Goal: Find specific page/section: Find specific page/section

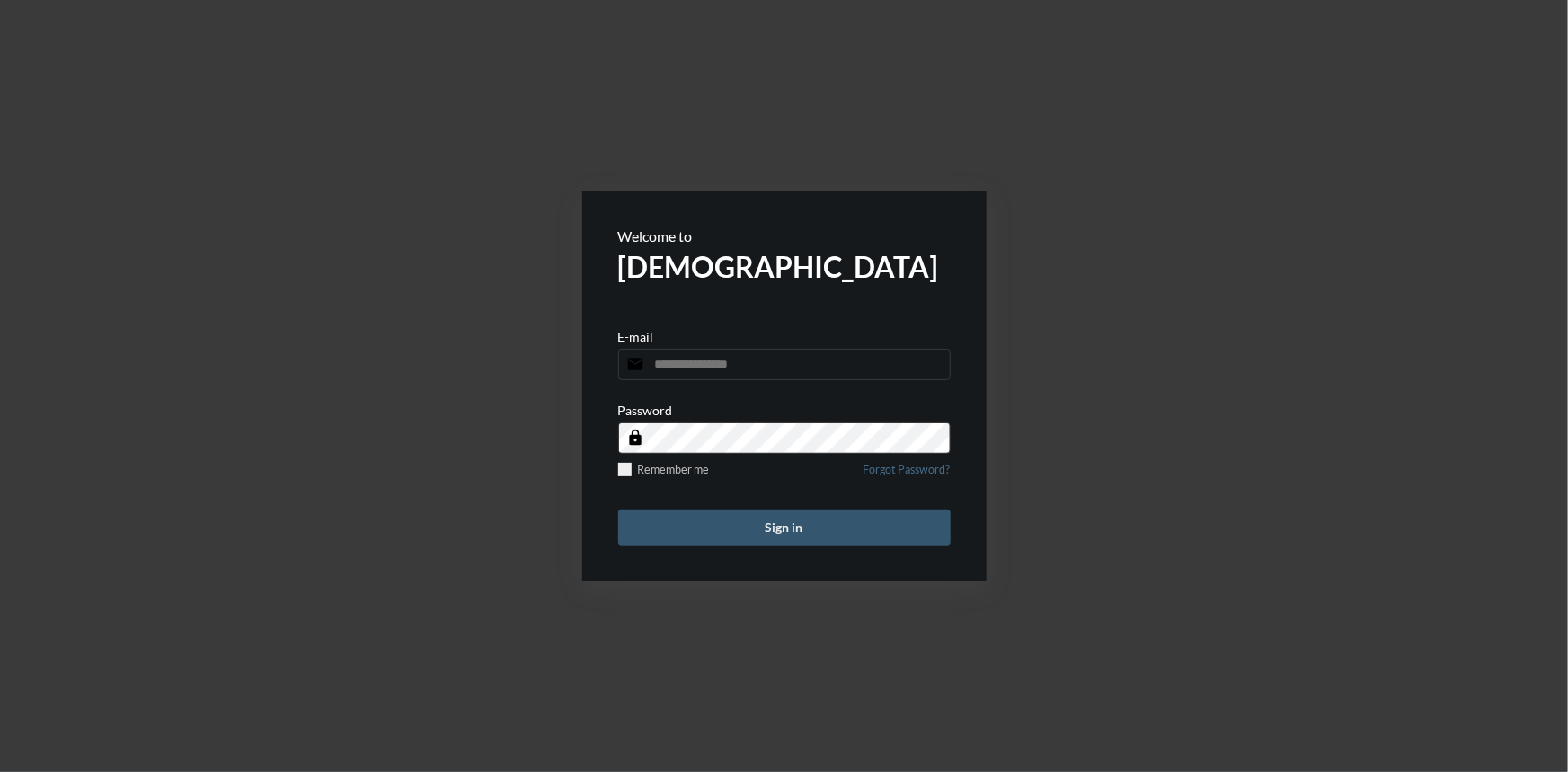
type input "**********"
click at [781, 534] on button "Sign in" at bounding box center [784, 527] width 333 height 36
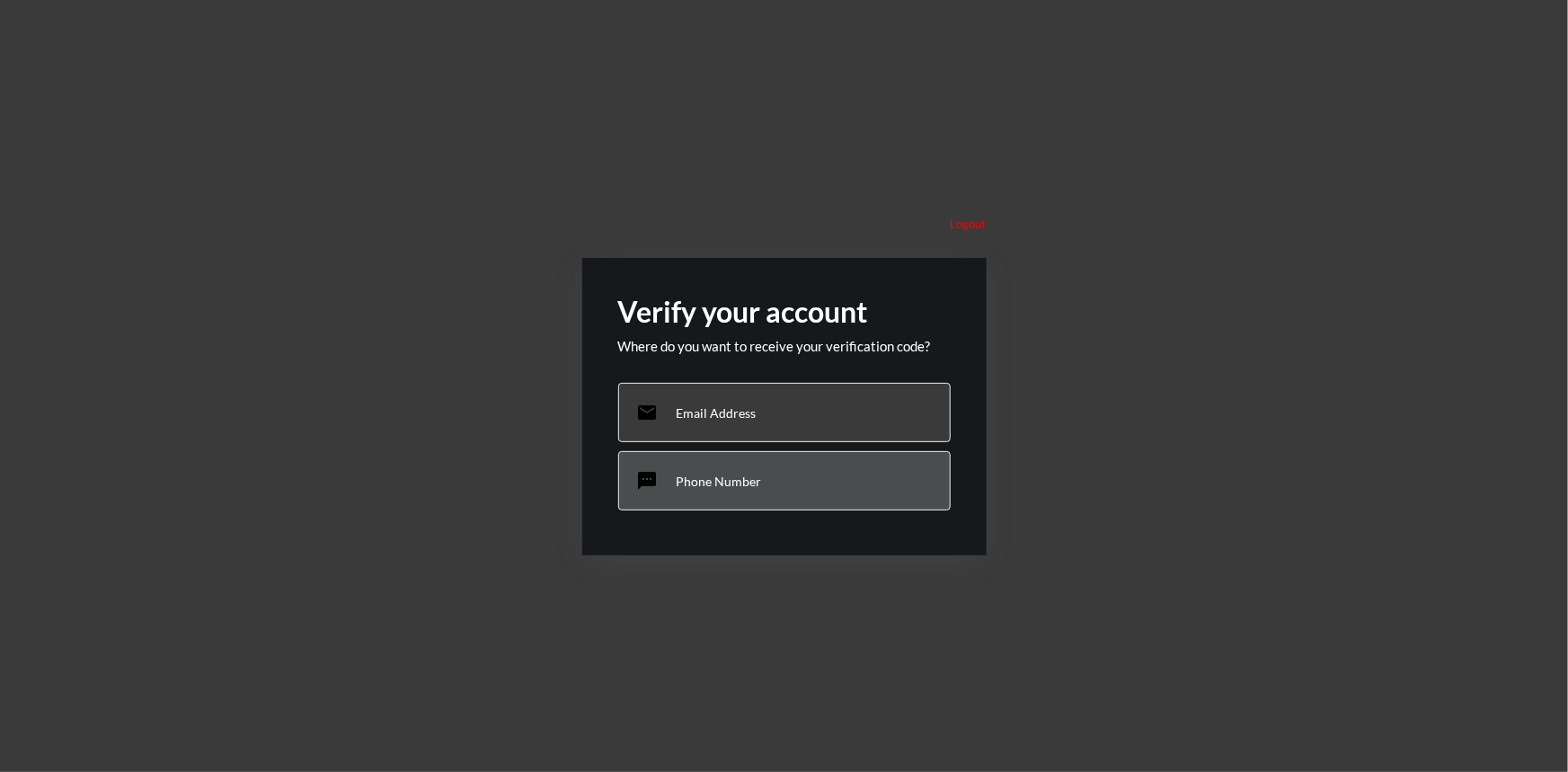
click at [743, 480] on p "Phone Number" at bounding box center [719, 482] width 86 height 15
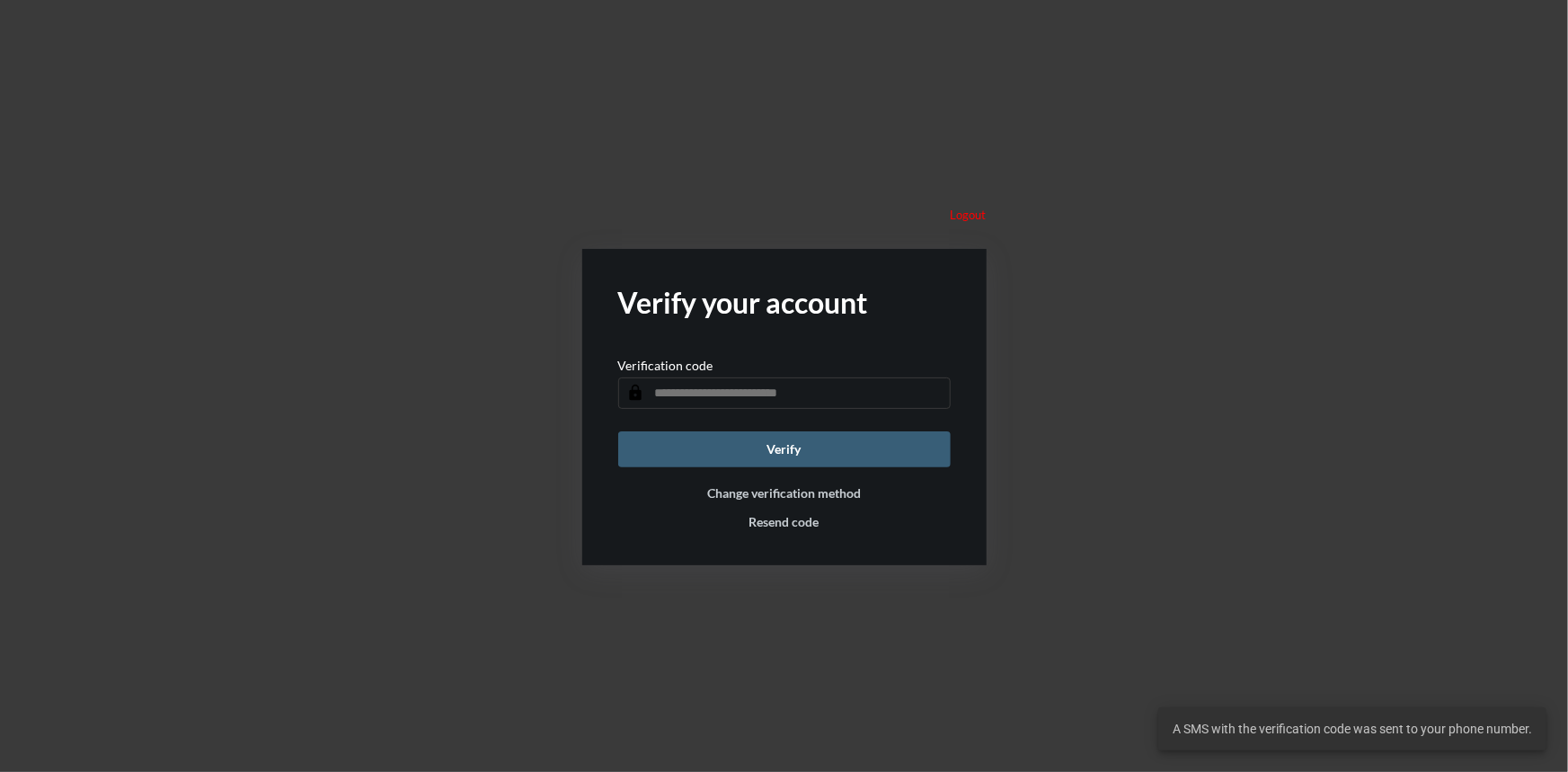
click at [701, 395] on input "text" at bounding box center [784, 393] width 333 height 32
type input "******"
click at [675, 442] on button "Verify" at bounding box center [784, 449] width 333 height 36
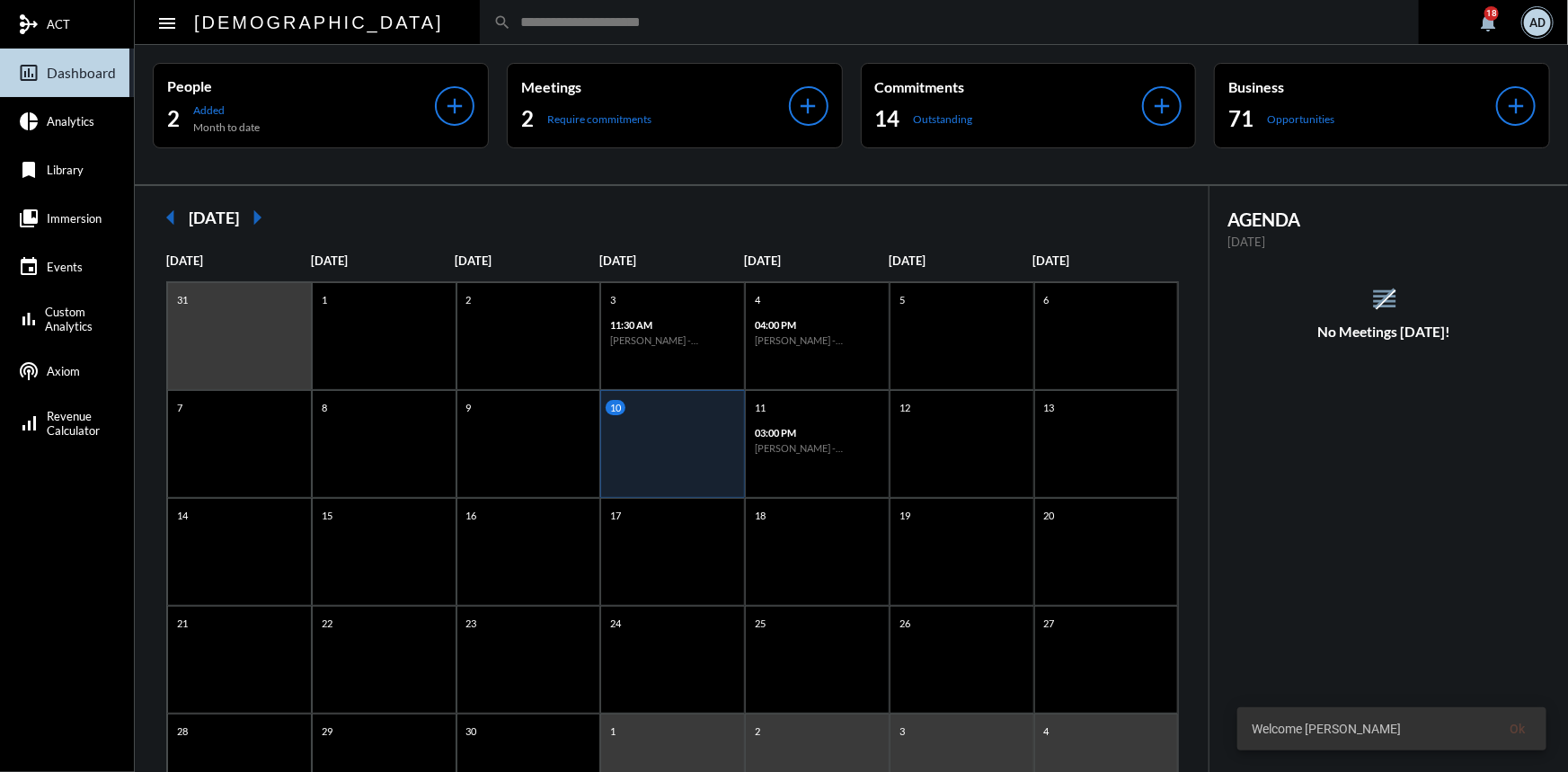
click at [544, 16] on input "text" at bounding box center [958, 22] width 894 height 15
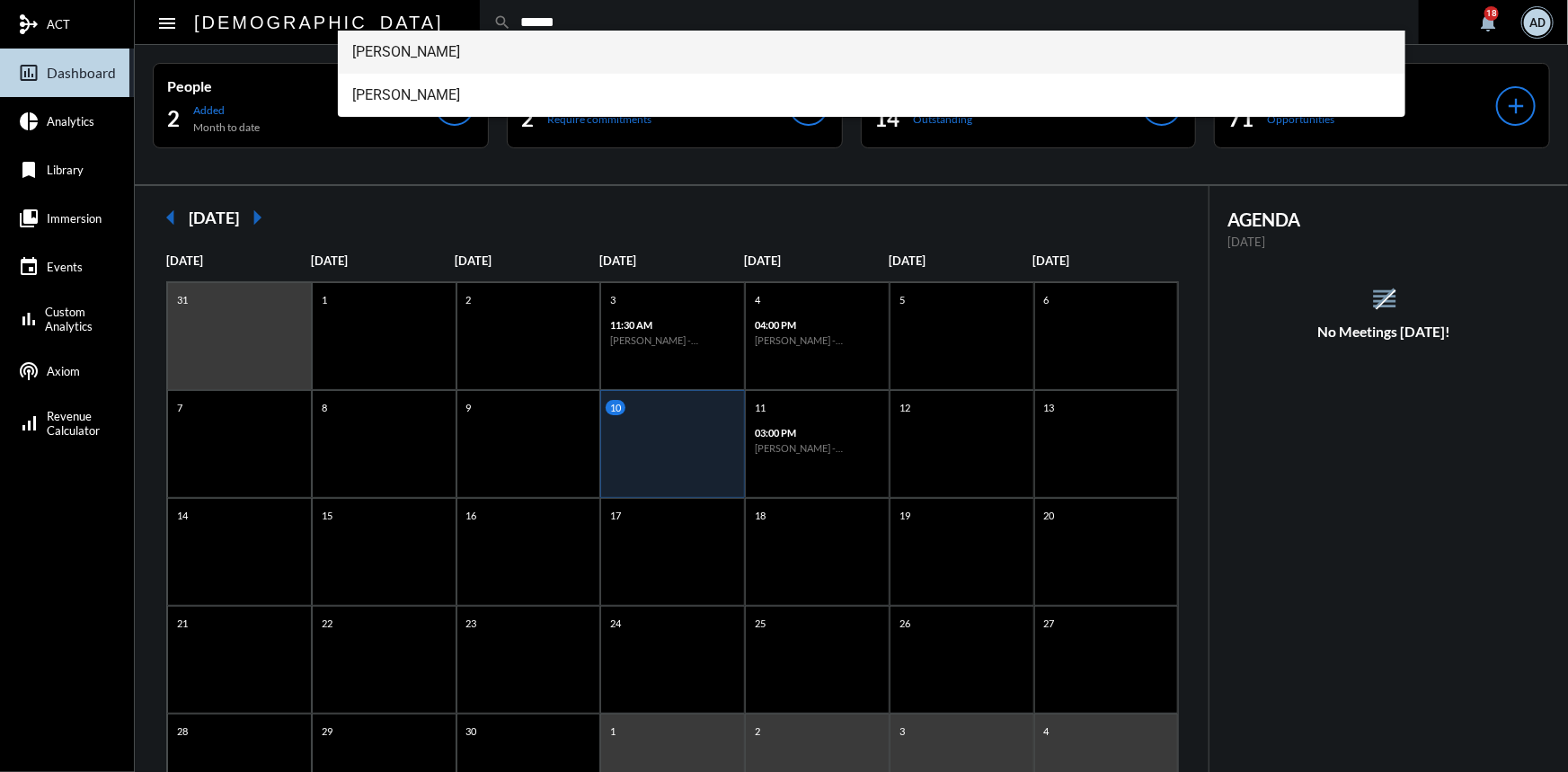
type input "******"
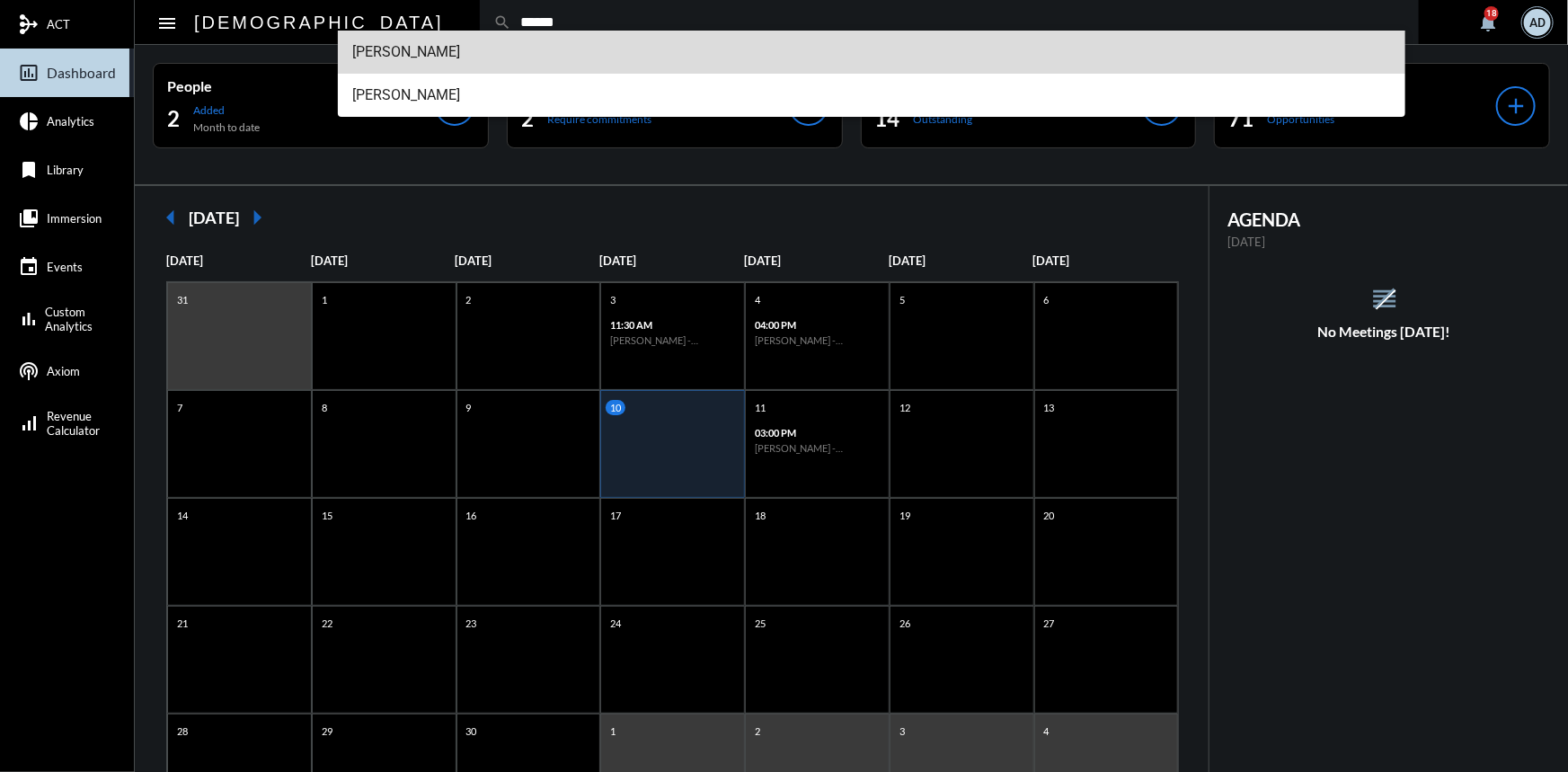
click at [477, 45] on span "Jenny Vargas" at bounding box center [871, 52] width 1038 height 43
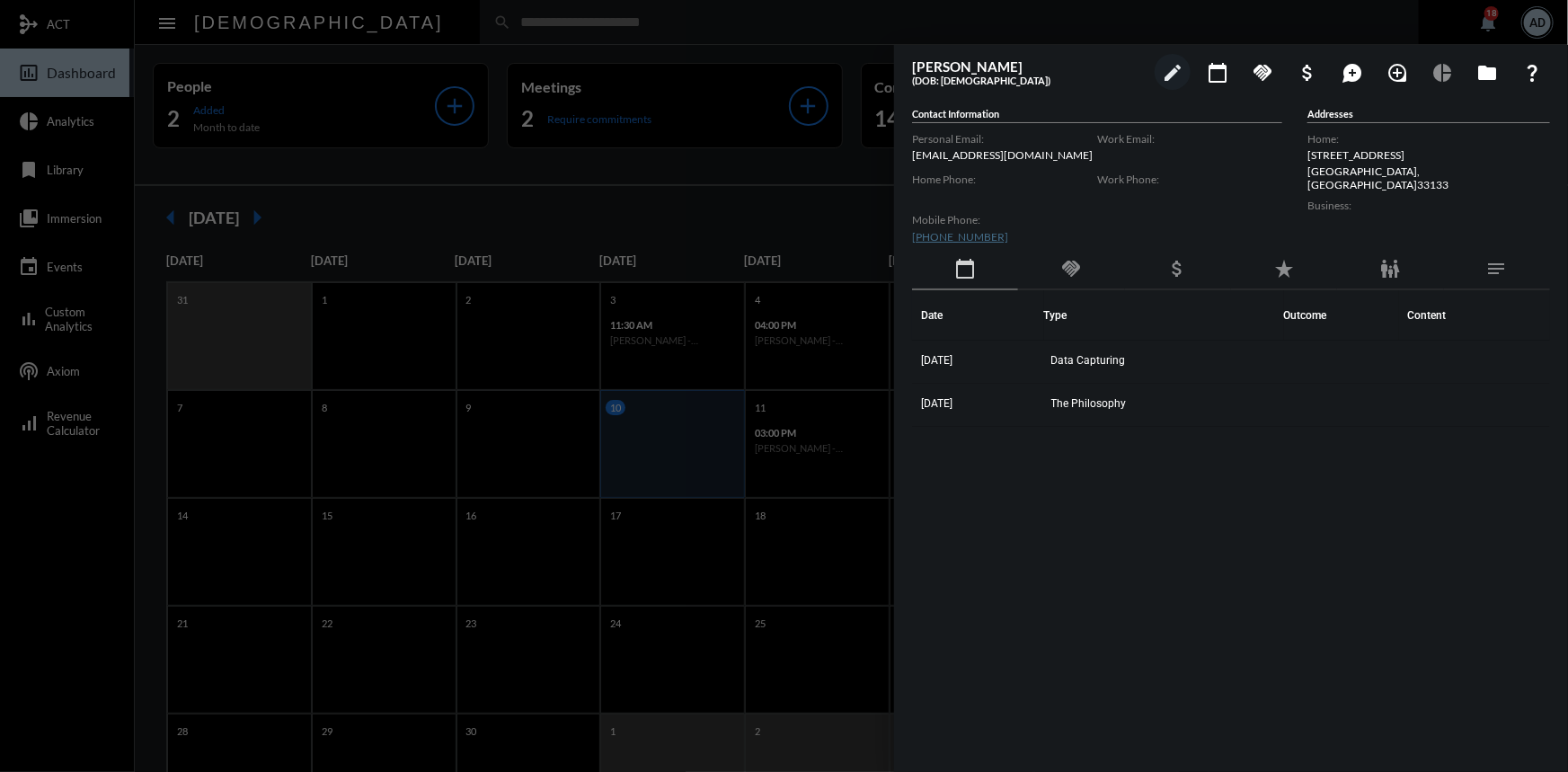
click at [1402, 37] on div at bounding box center [784, 386] width 1568 height 772
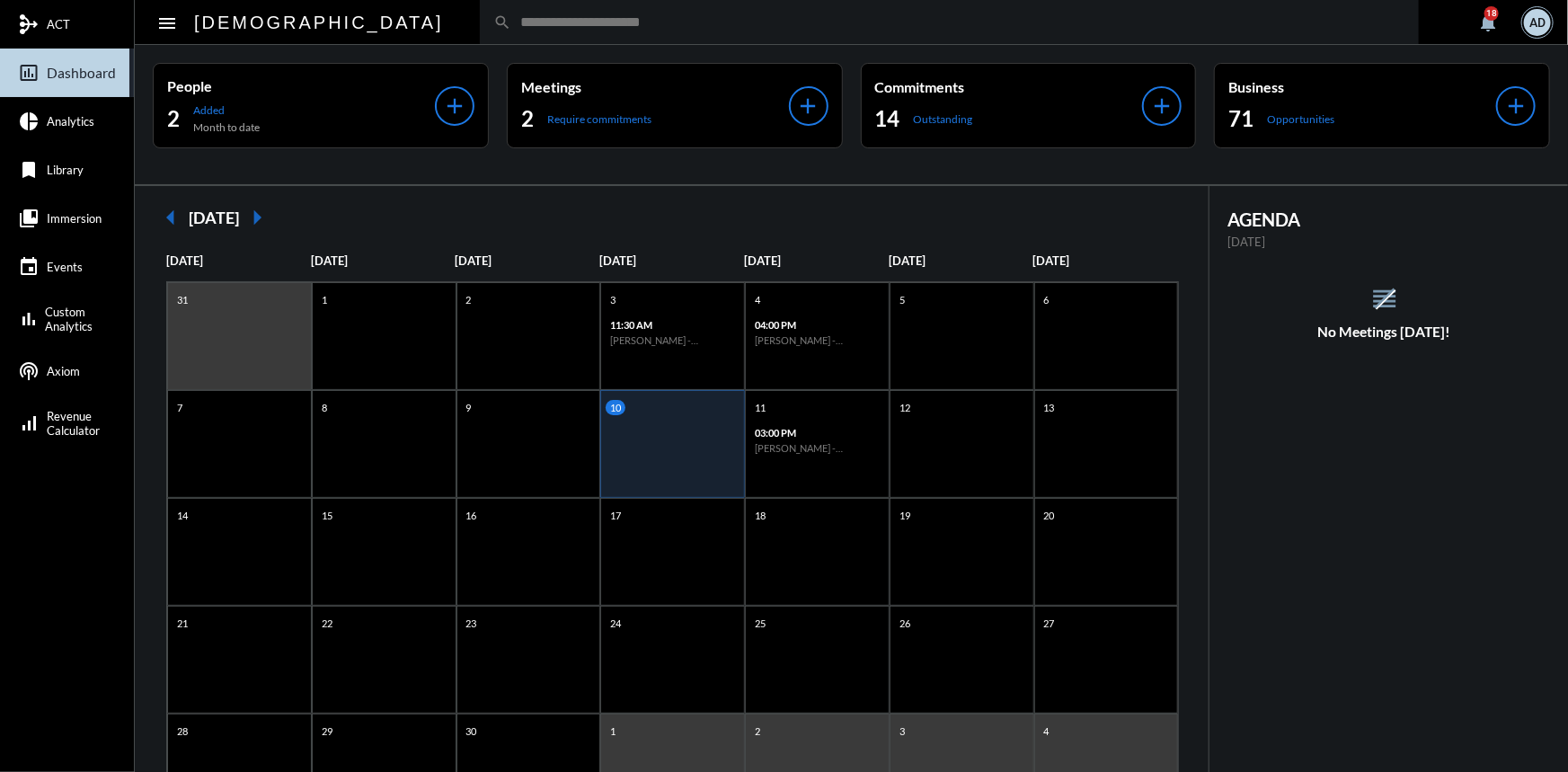
click at [1383, 35] on div at bounding box center [784, 386] width 1568 height 772
click at [1518, 26] on section "notifications 18 AD" at bounding box center [1504, 22] width 99 height 44
click at [1545, 19] on div "AD" at bounding box center [1537, 22] width 27 height 27
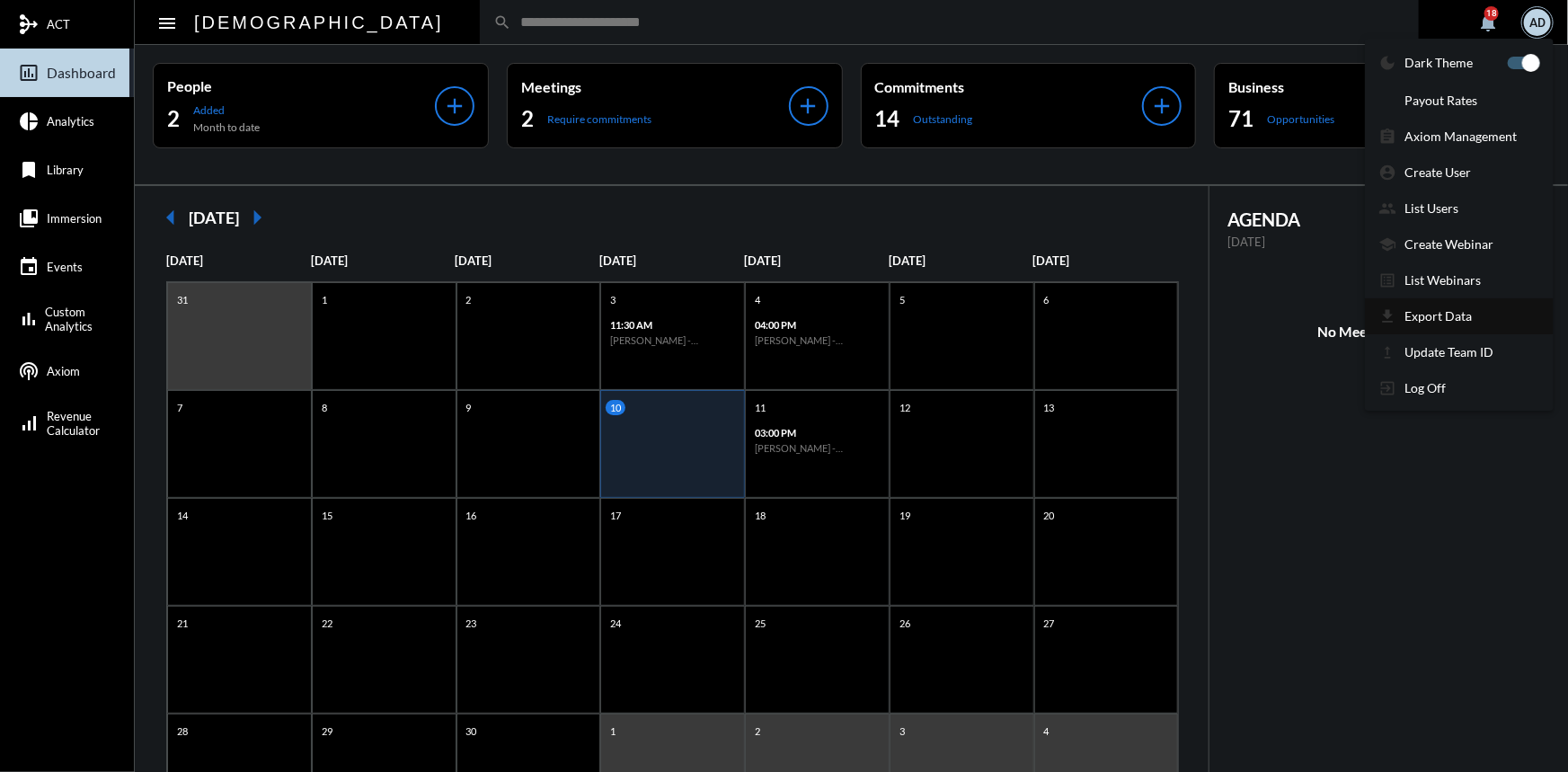
click at [1462, 310] on p "Export Data" at bounding box center [1439, 316] width 67 height 15
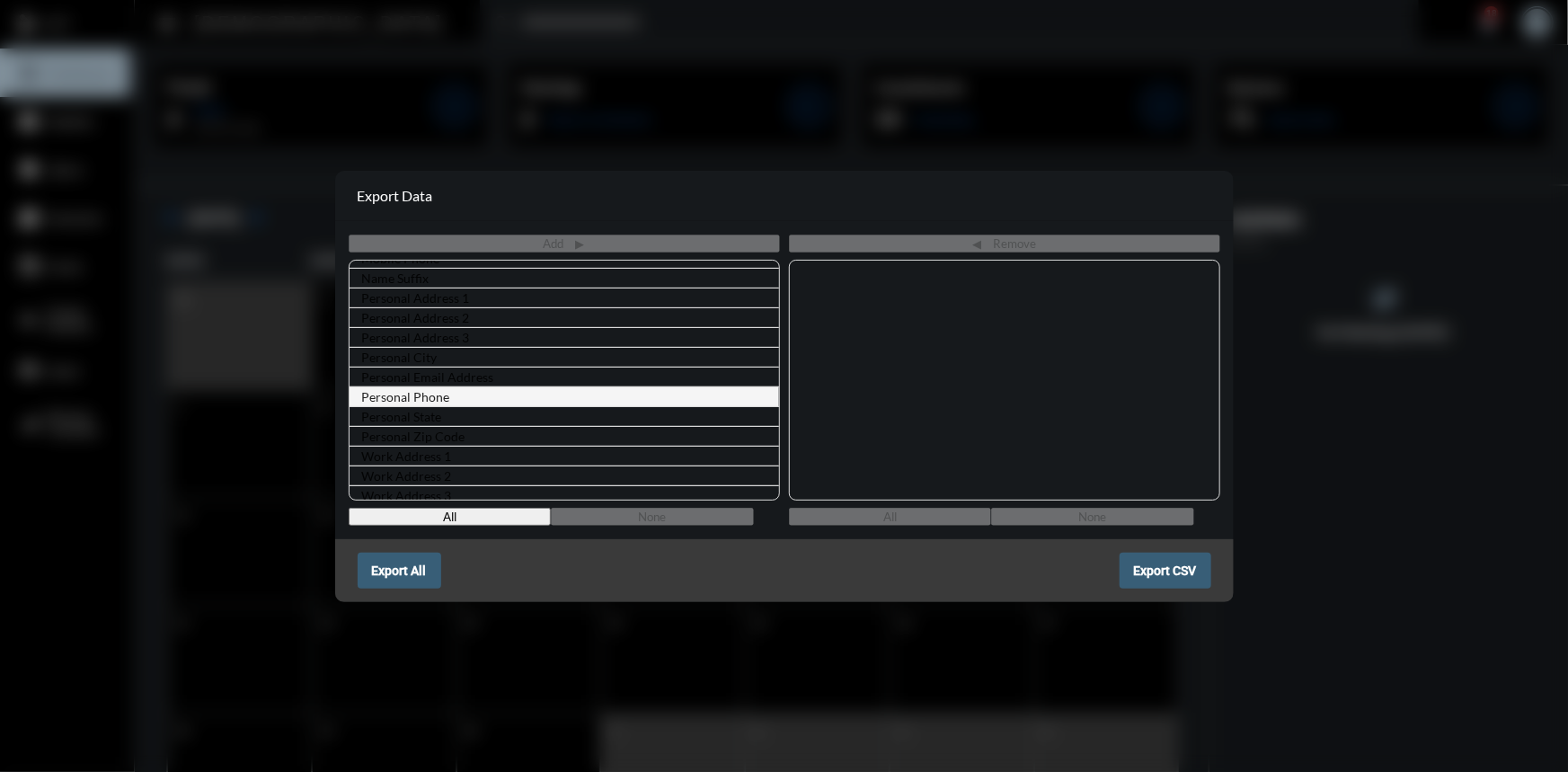
scroll to position [199, 0]
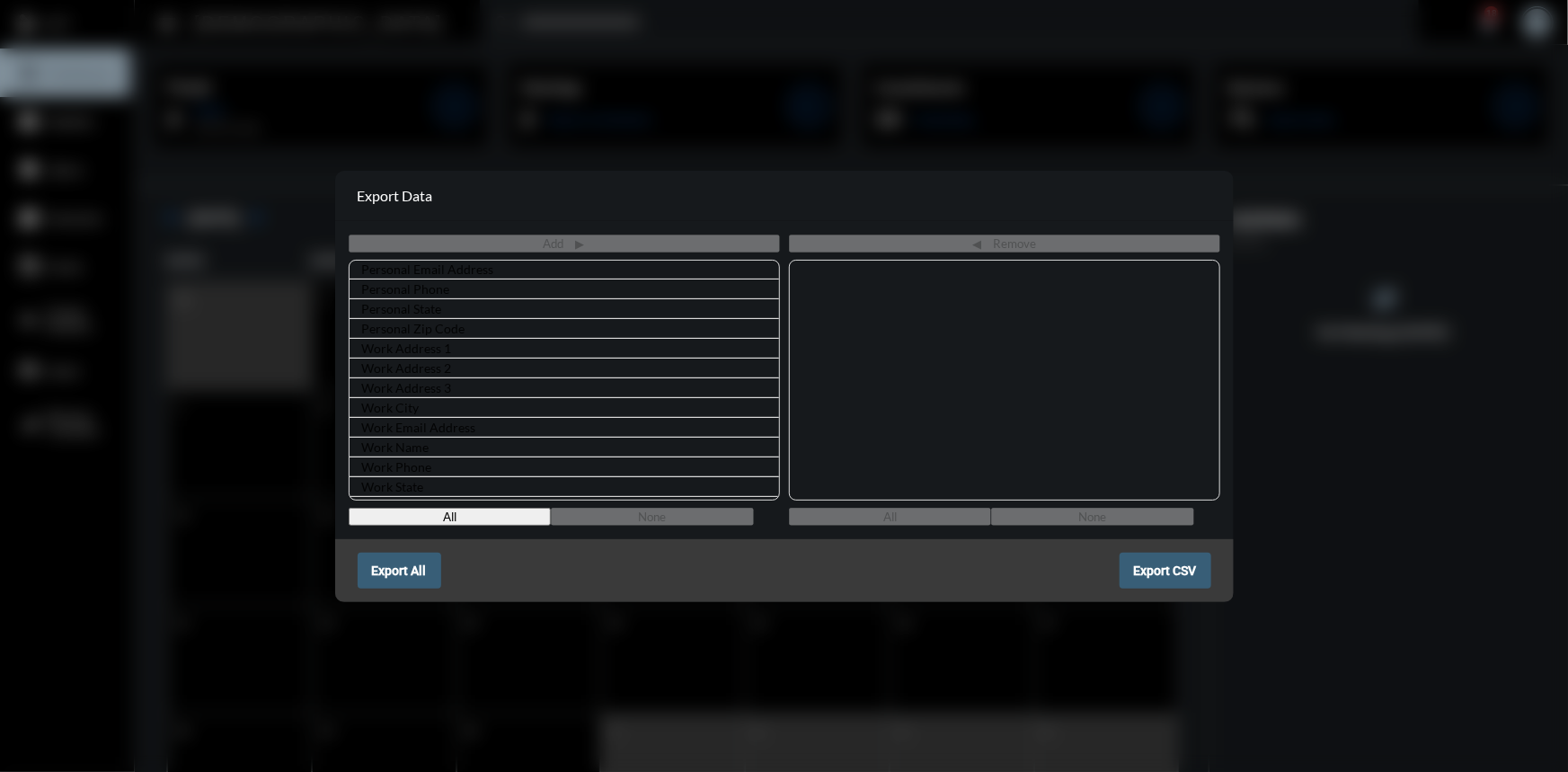
click at [888, 98] on div at bounding box center [784, 386] width 1568 height 772
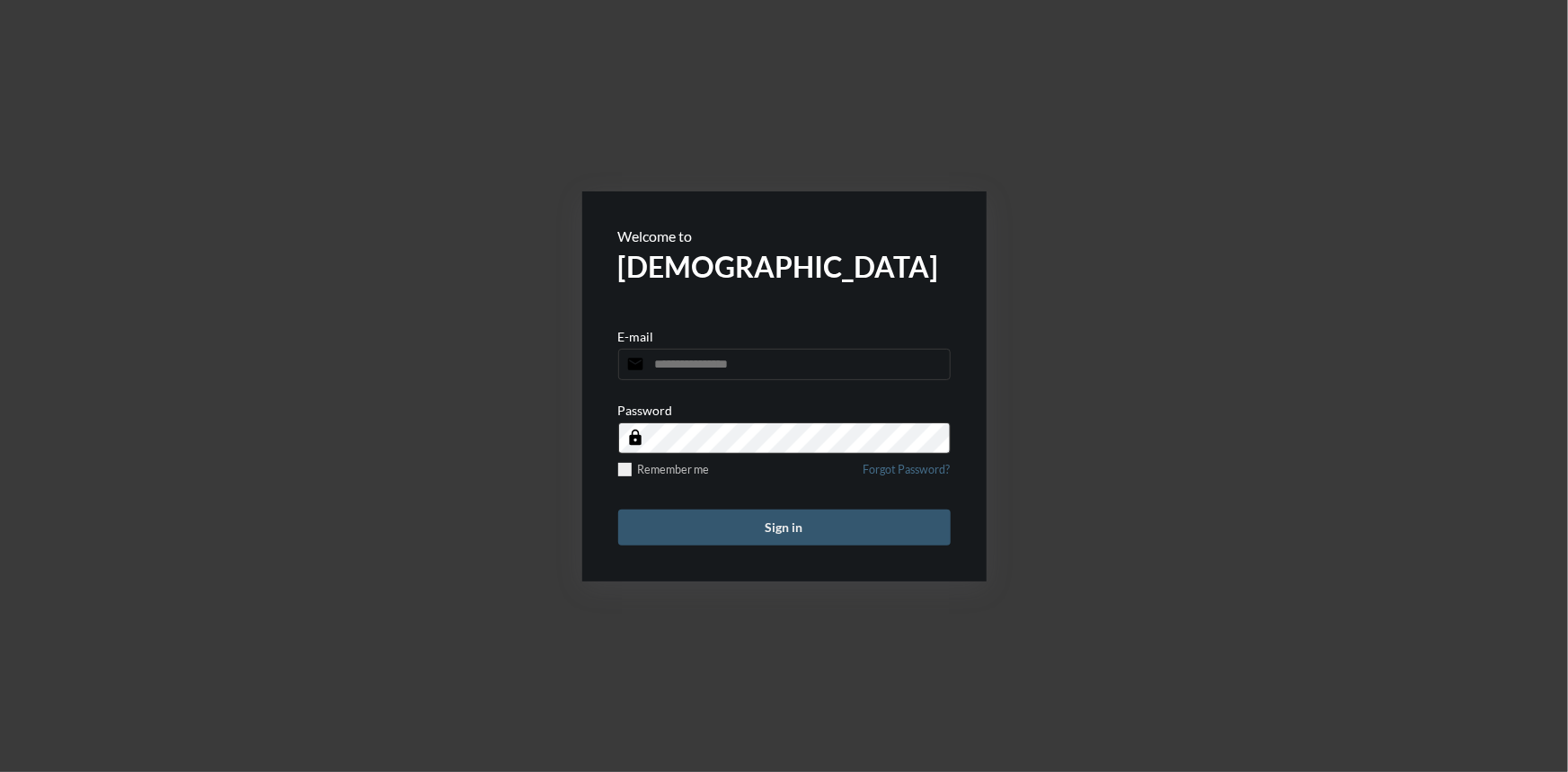
type input "**********"
click at [747, 529] on button "Sign in" at bounding box center [784, 527] width 333 height 36
type input "**********"
click at [631, 470] on label "Remember me" at bounding box center [663, 469] width 91 height 13
click at [747, 523] on button "Sign in" at bounding box center [784, 527] width 333 height 36
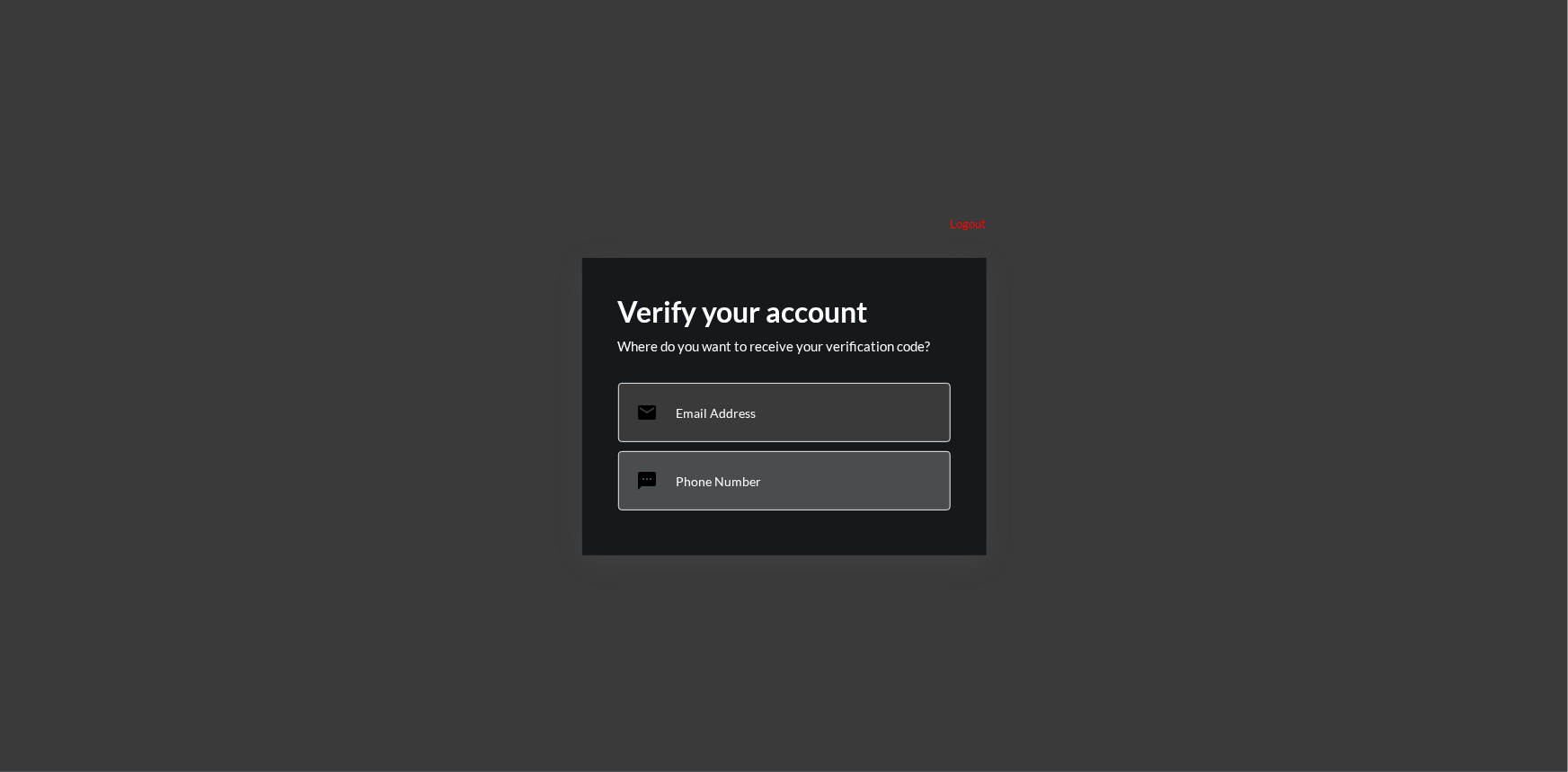
click at [759, 490] on div "sms Phone Number" at bounding box center [784, 481] width 333 height 60
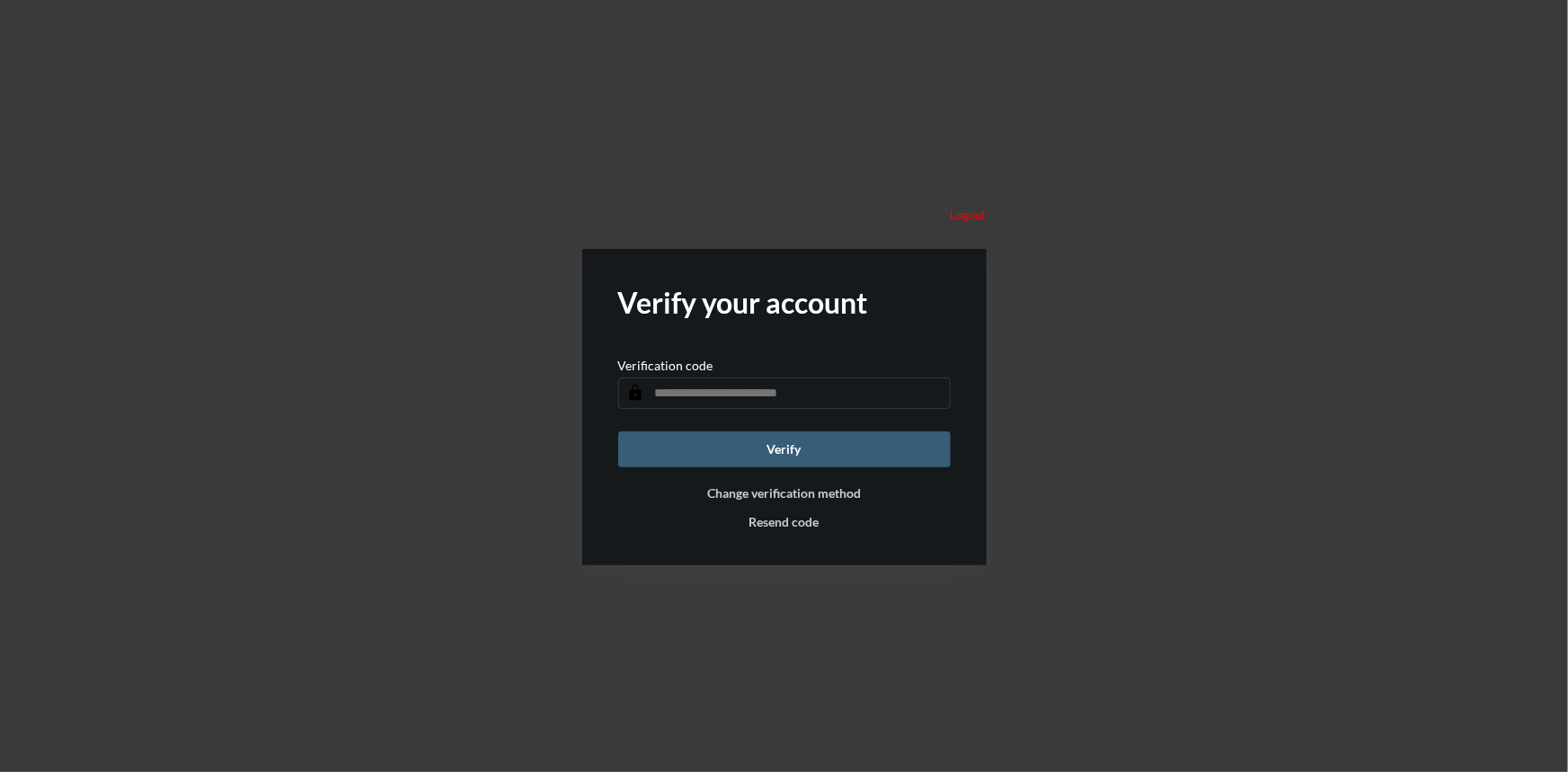
click at [670, 386] on input "text" at bounding box center [784, 393] width 333 height 32
type input "******"
click at [681, 435] on button "Verify" at bounding box center [784, 449] width 333 height 36
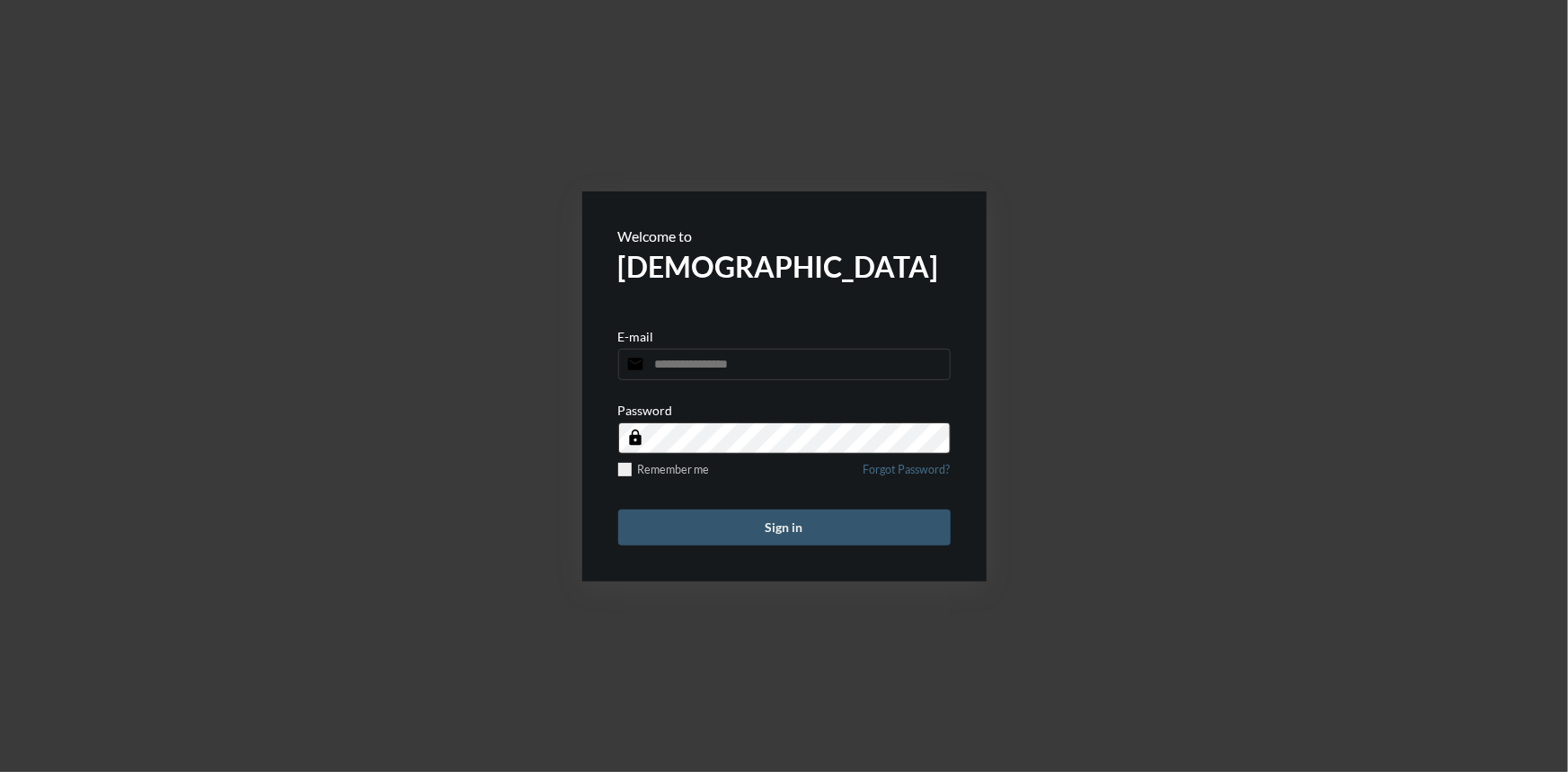
type input "**********"
click at [793, 521] on button "Sign in" at bounding box center [784, 527] width 333 height 36
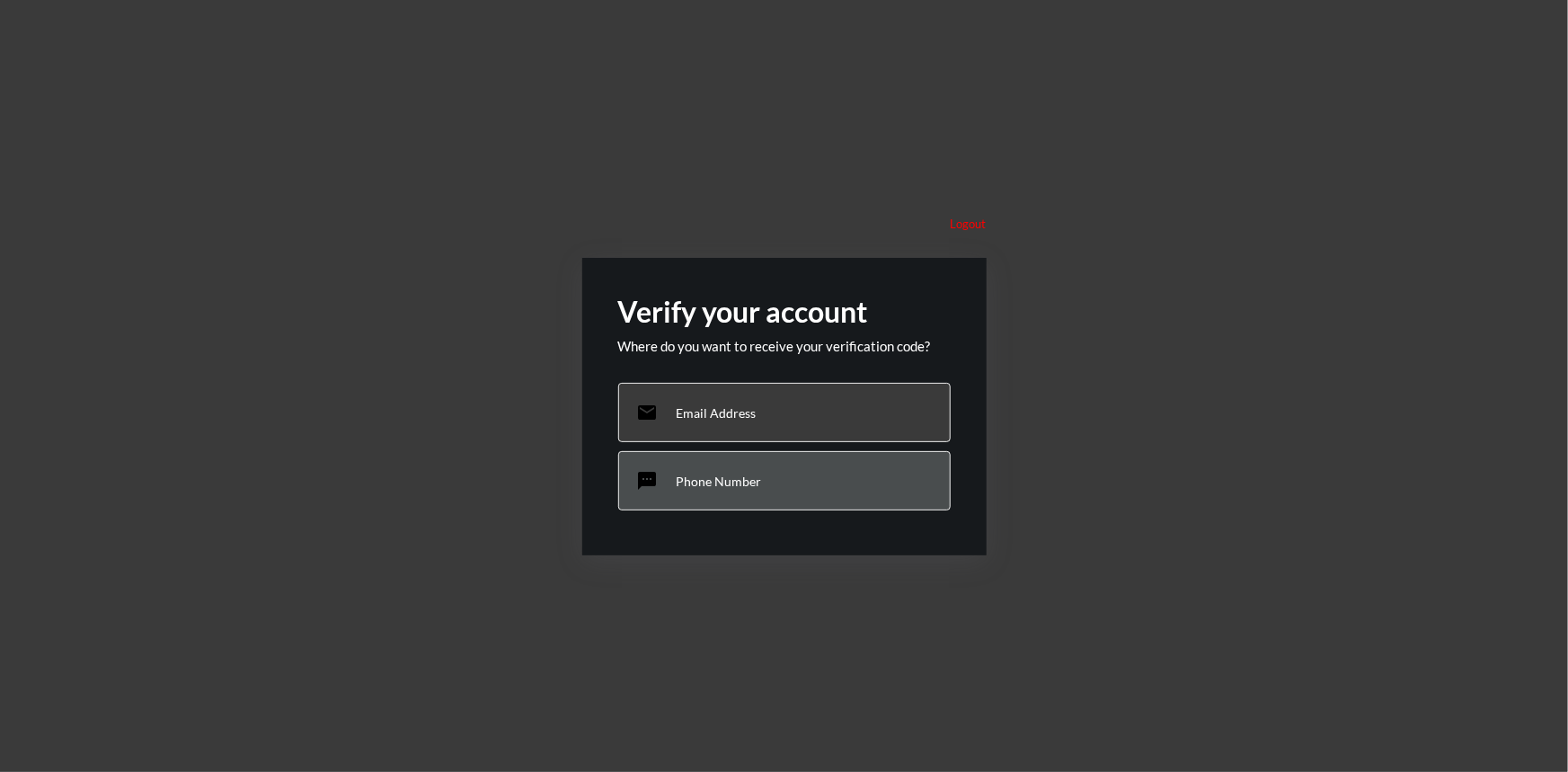
click at [722, 476] on p "Phone Number" at bounding box center [719, 482] width 86 height 15
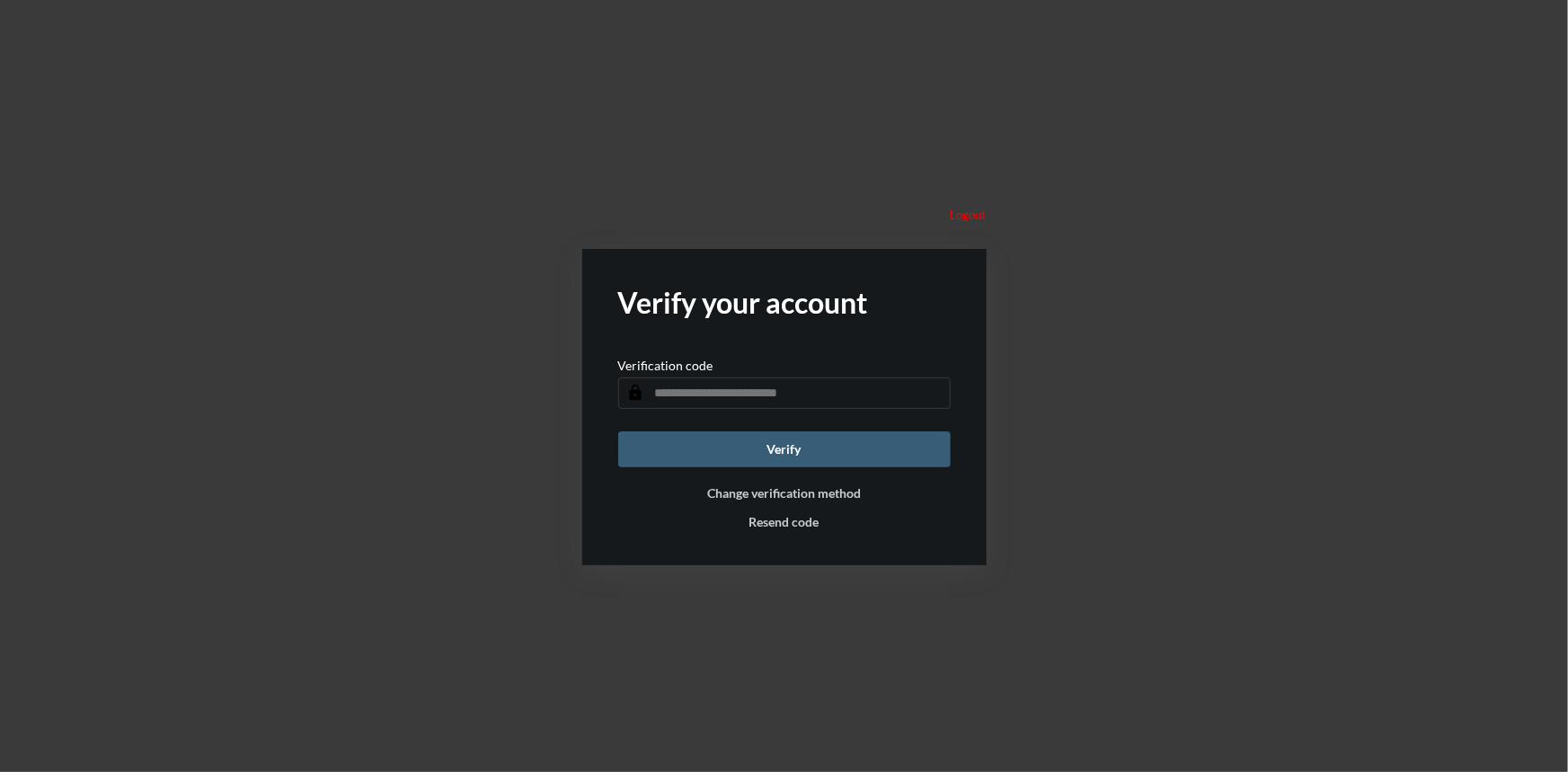
click at [808, 389] on input "text" at bounding box center [784, 393] width 333 height 32
type input "******"
click at [721, 458] on button "Verify" at bounding box center [784, 449] width 333 height 36
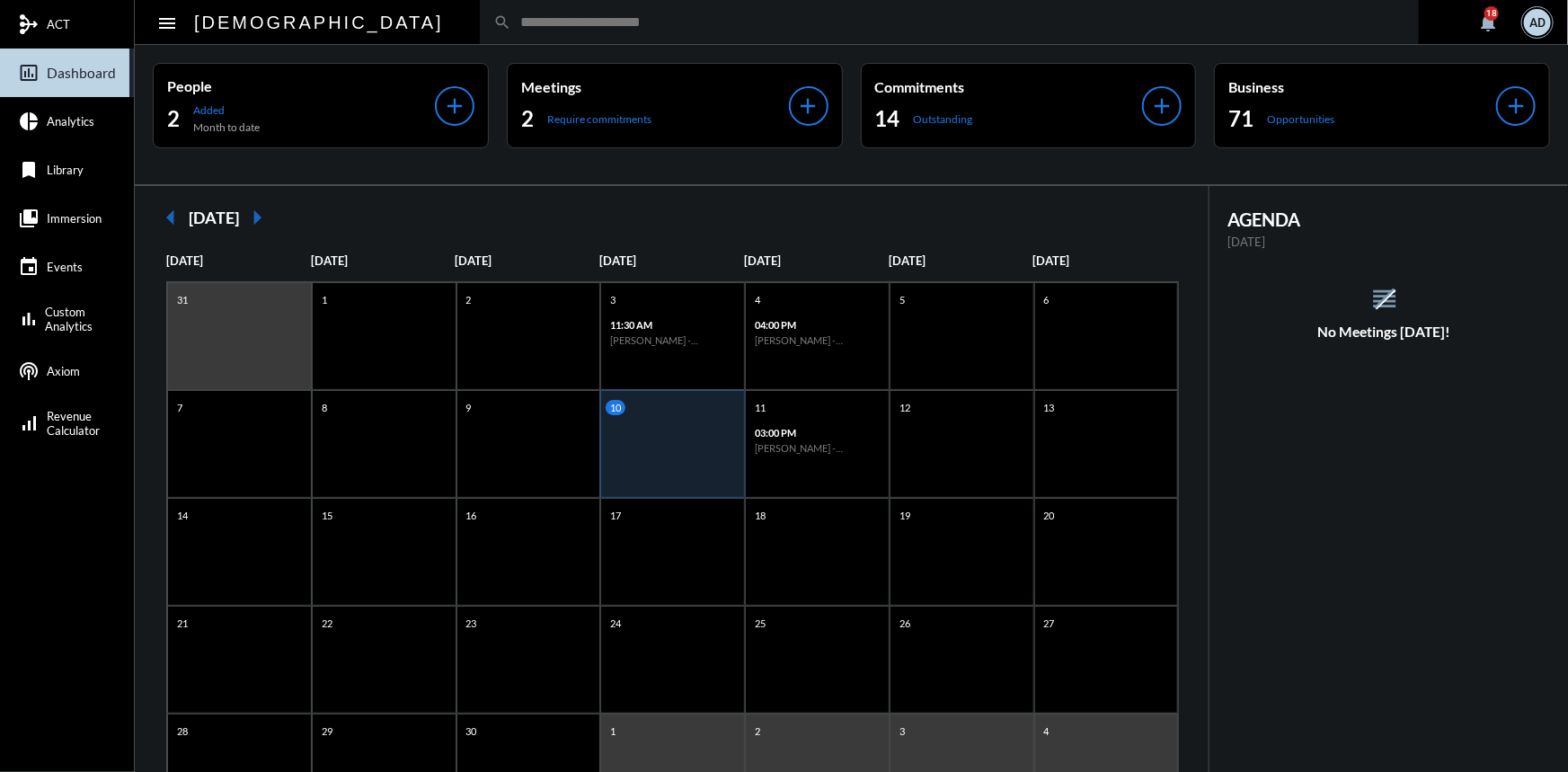
click at [511, 25] on input "text" at bounding box center [958, 22] width 894 height 15
type input "*"
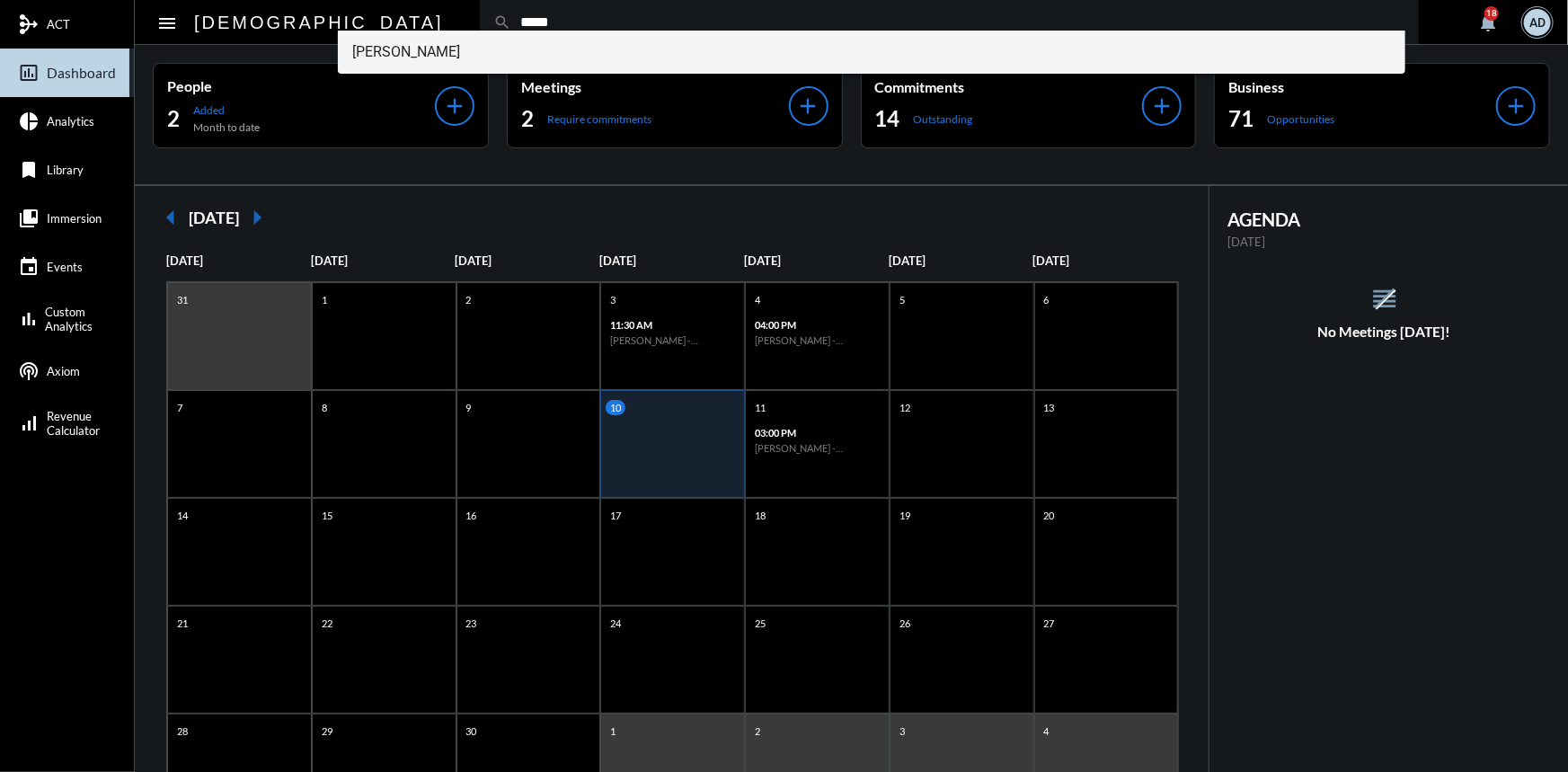
type input "*****"
click at [431, 57] on span "[PERSON_NAME]" at bounding box center [871, 52] width 1038 height 43
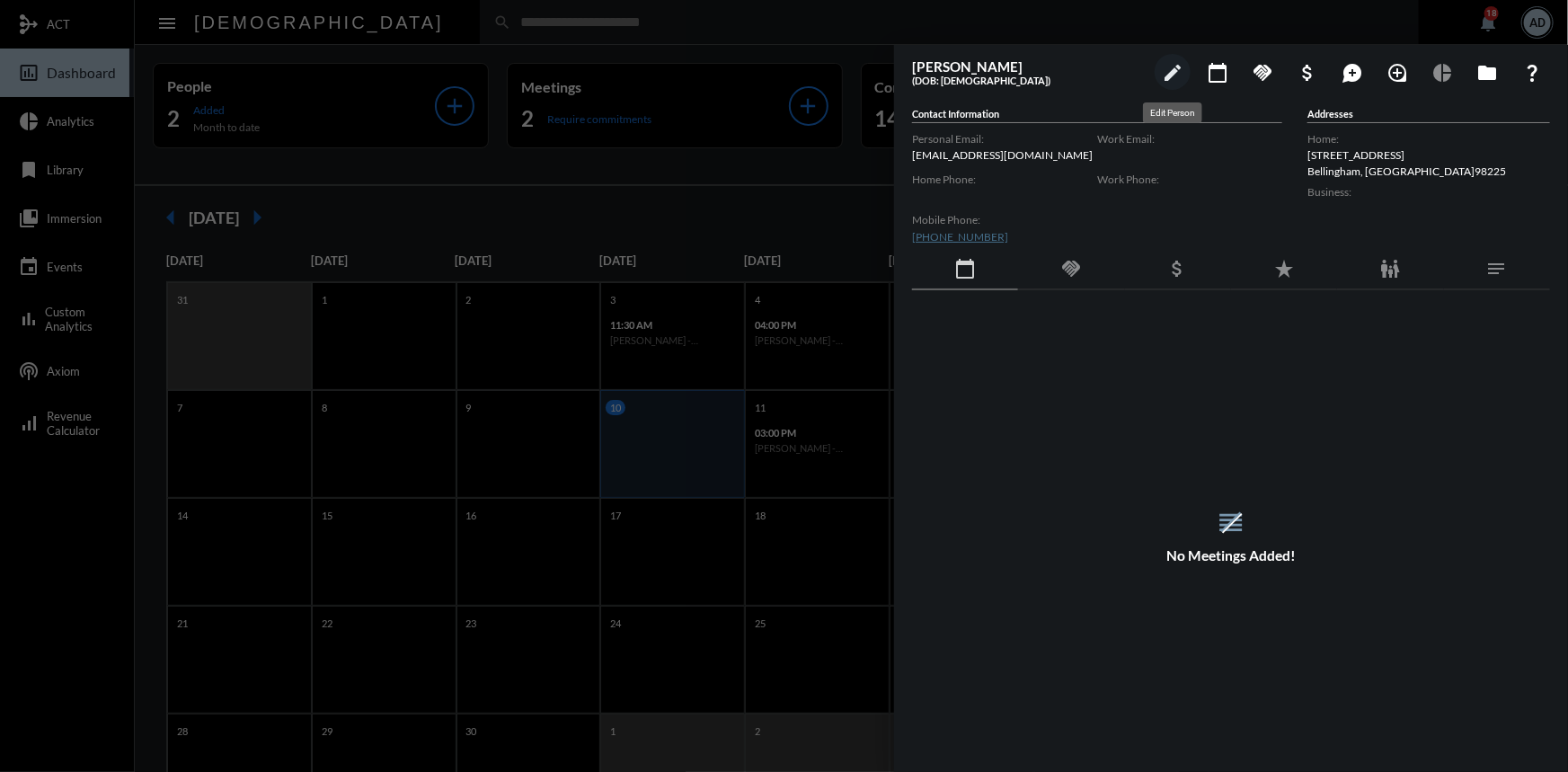
click at [1172, 76] on mat-icon "edit" at bounding box center [1172, 72] width 21 height 21
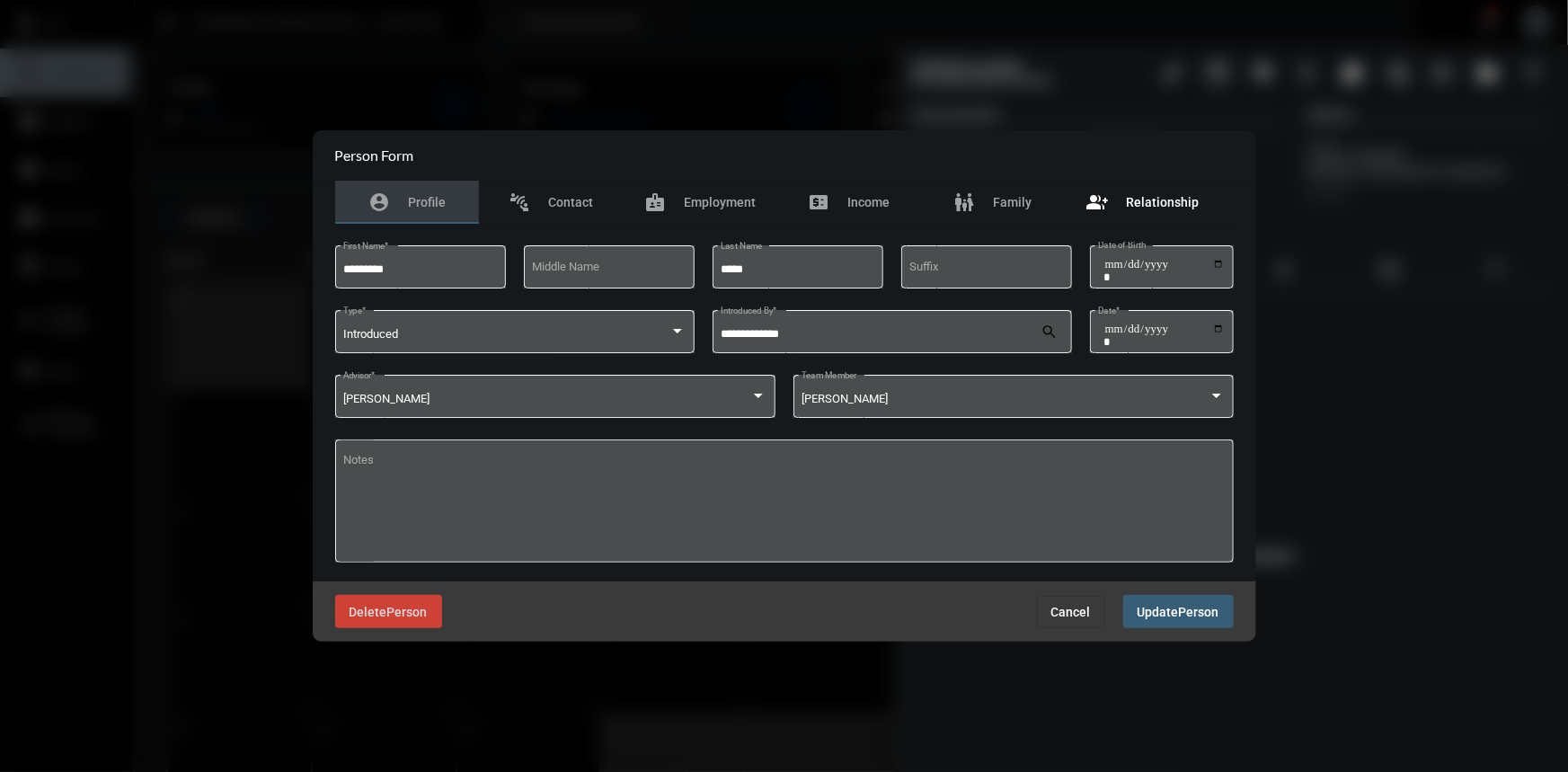
click at [1131, 195] on span "Relationship" at bounding box center [1162, 202] width 73 height 14
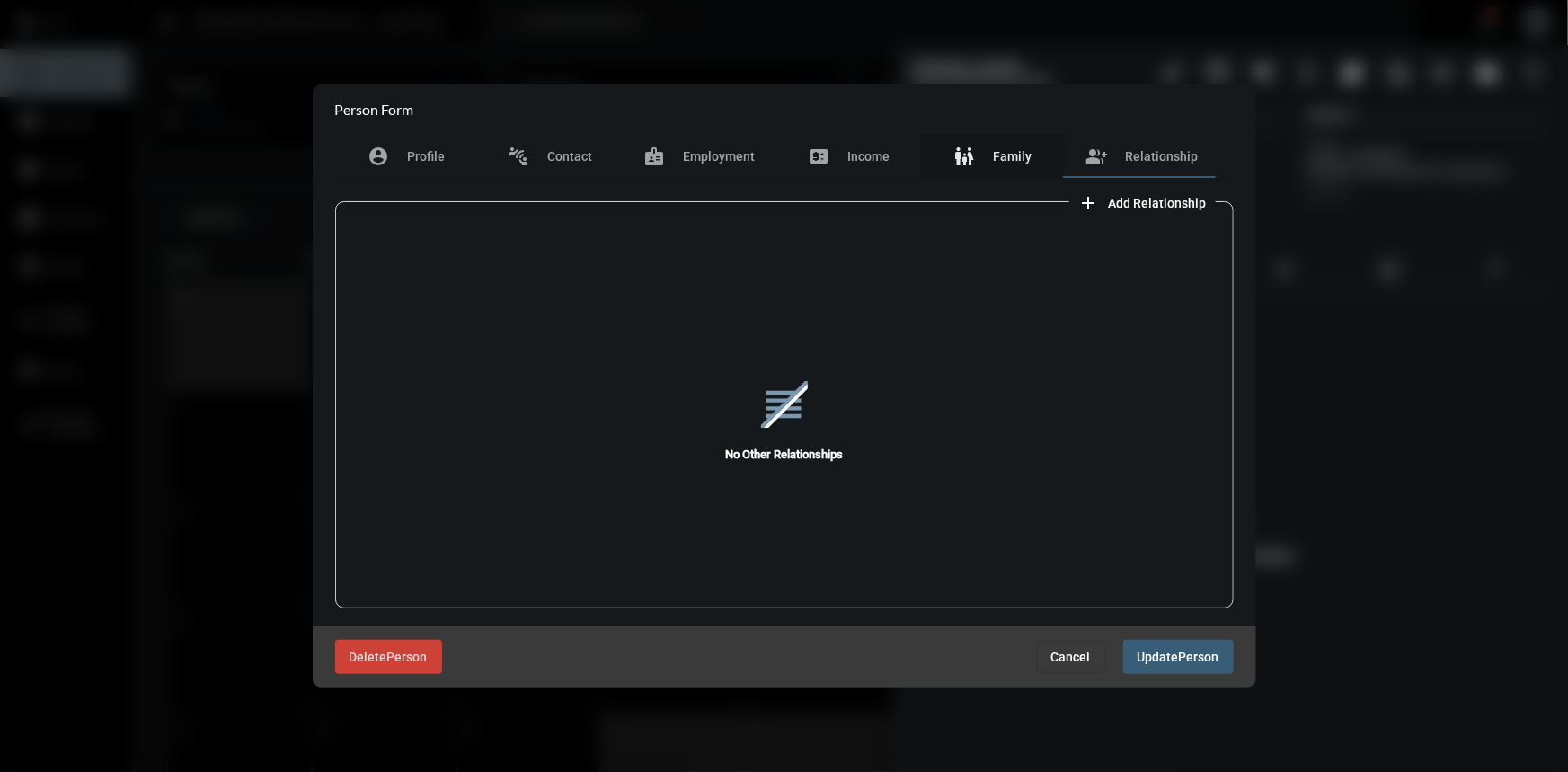
click at [993, 159] on span "Family" at bounding box center [1012, 156] width 38 height 14
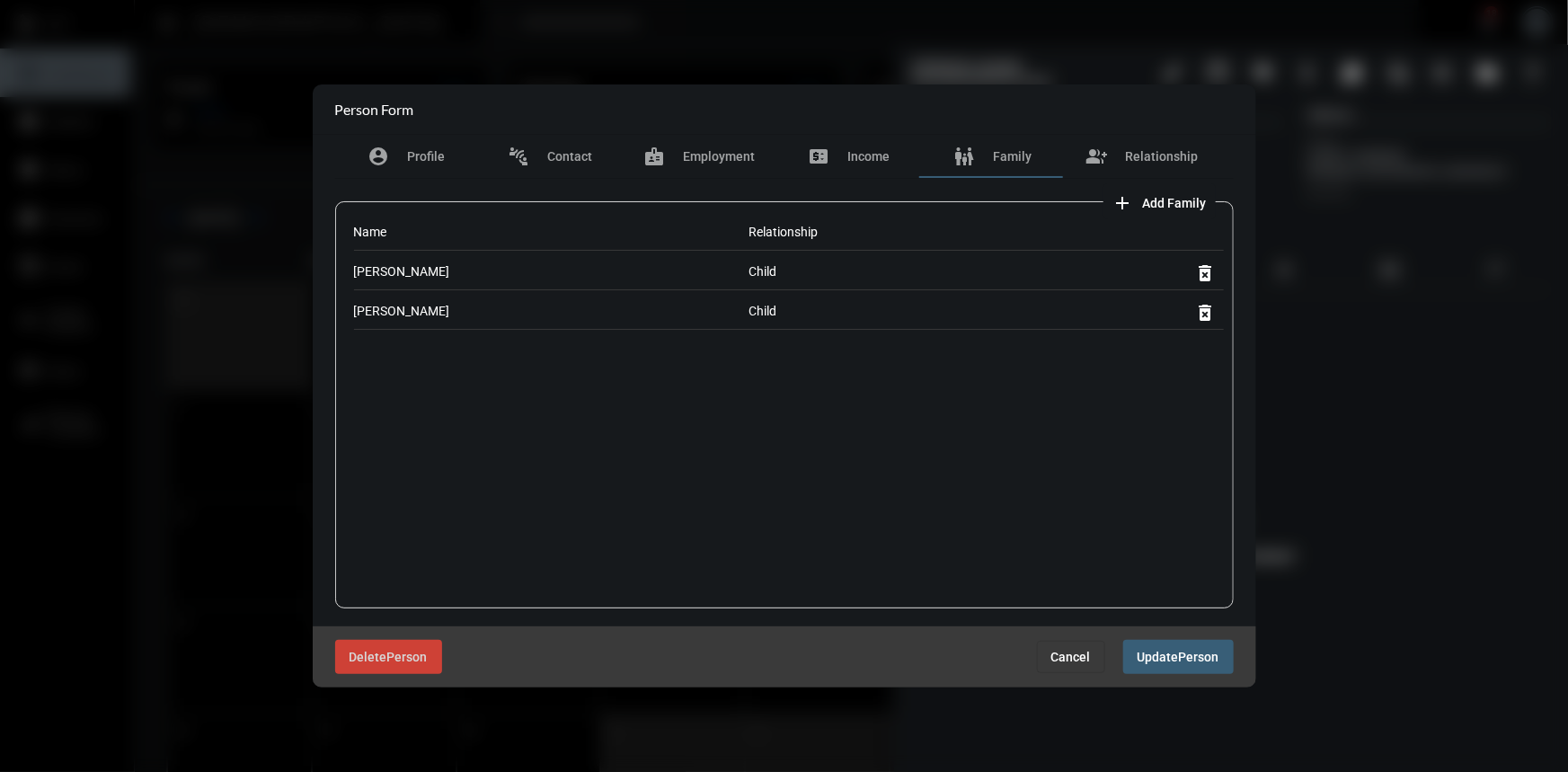
click at [1065, 660] on span "Cancel" at bounding box center [1070, 657] width 39 height 14
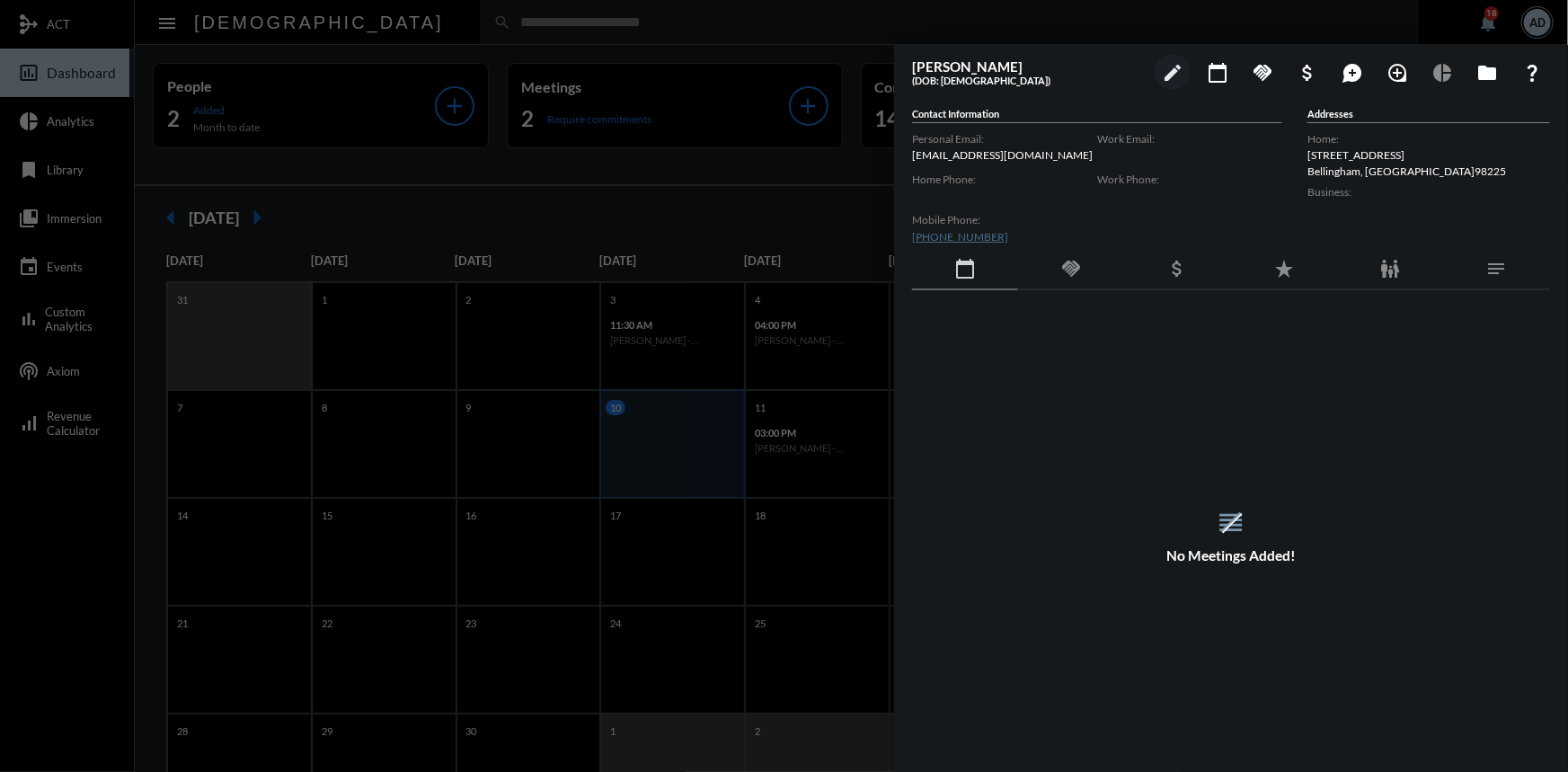
click at [398, 37] on div at bounding box center [784, 386] width 1568 height 772
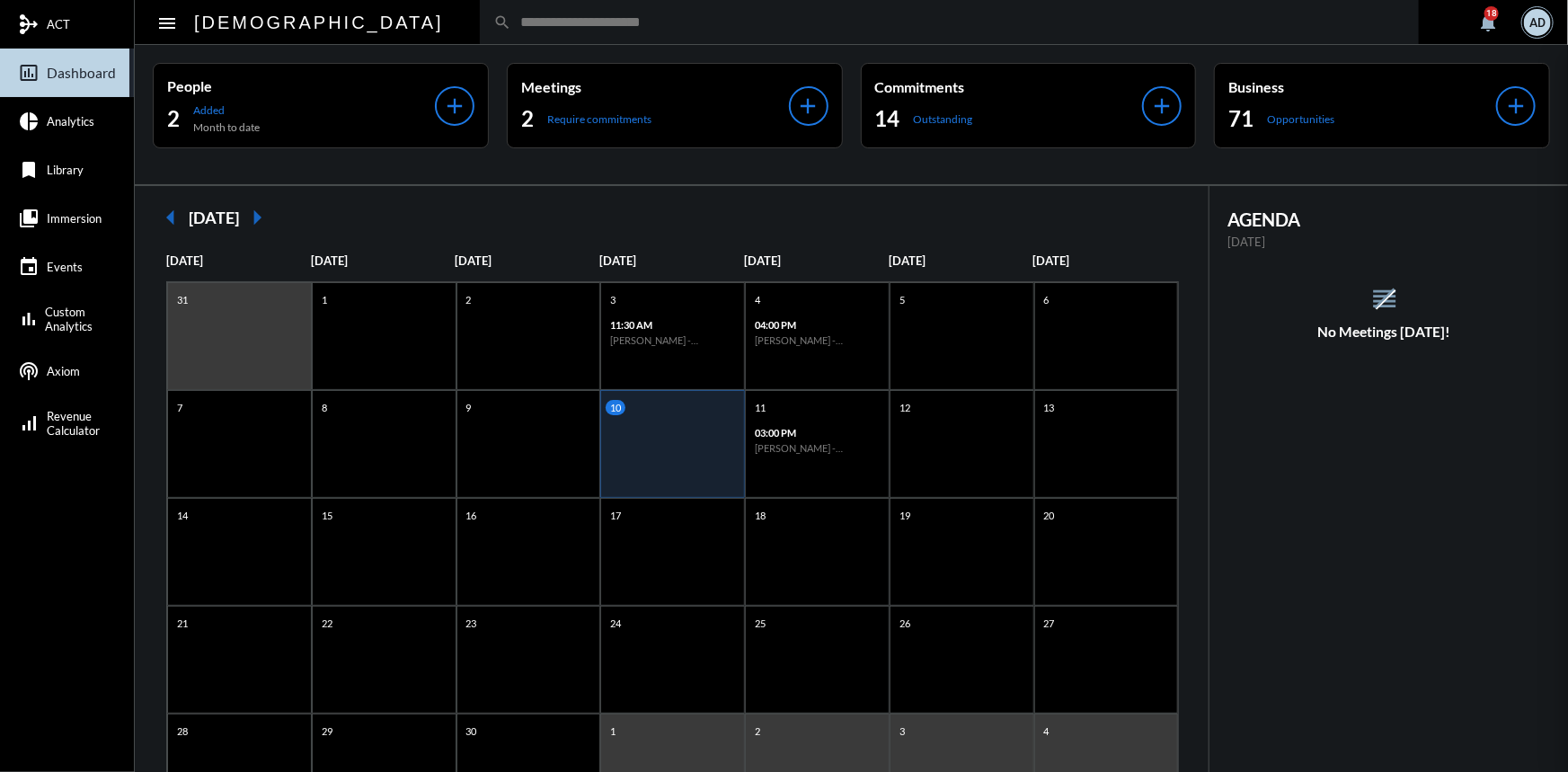
click at [376, 20] on div at bounding box center [784, 386] width 1568 height 772
click at [511, 20] on input "text" at bounding box center [958, 22] width 894 height 15
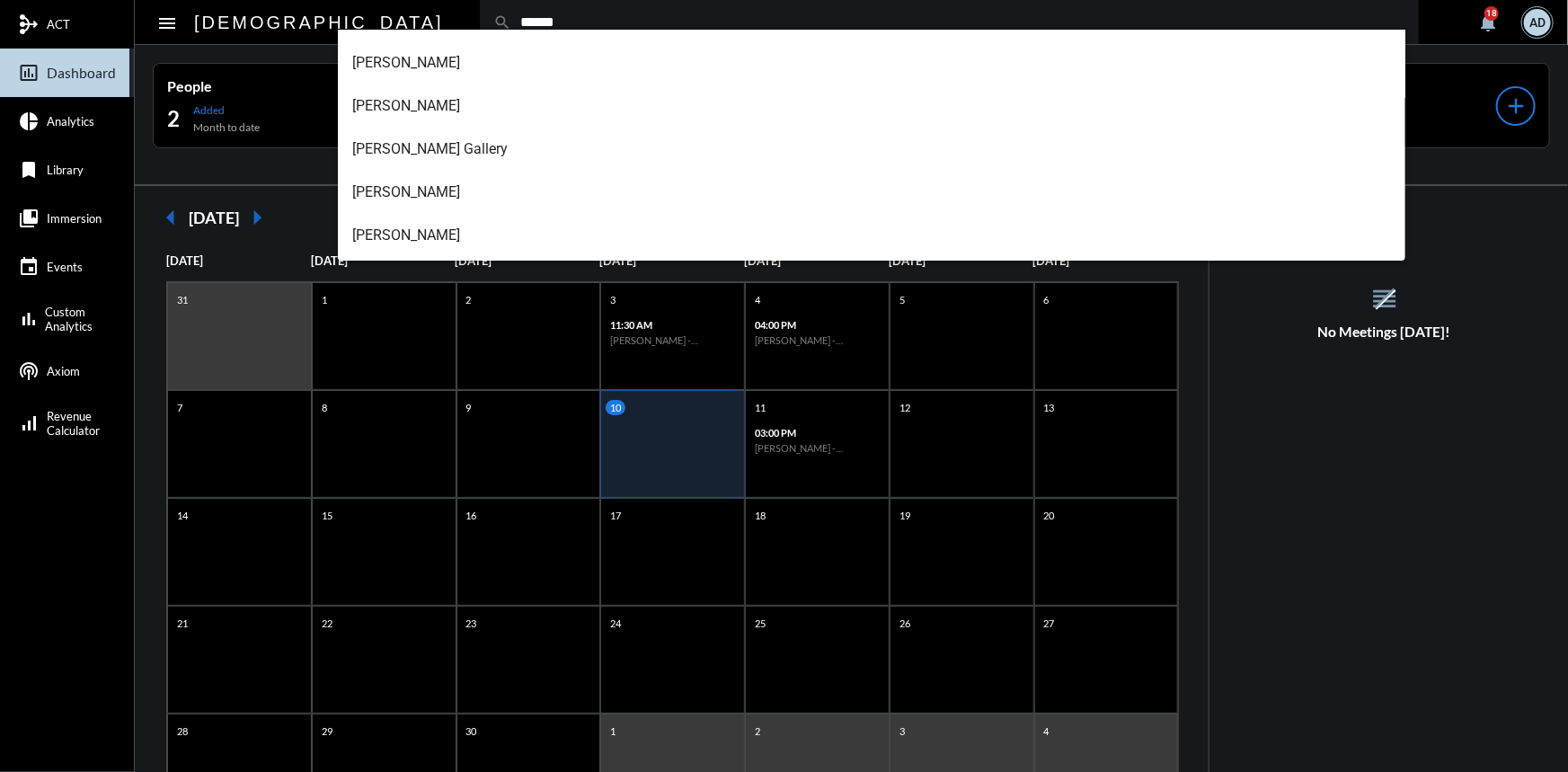
scroll to position [162, 0]
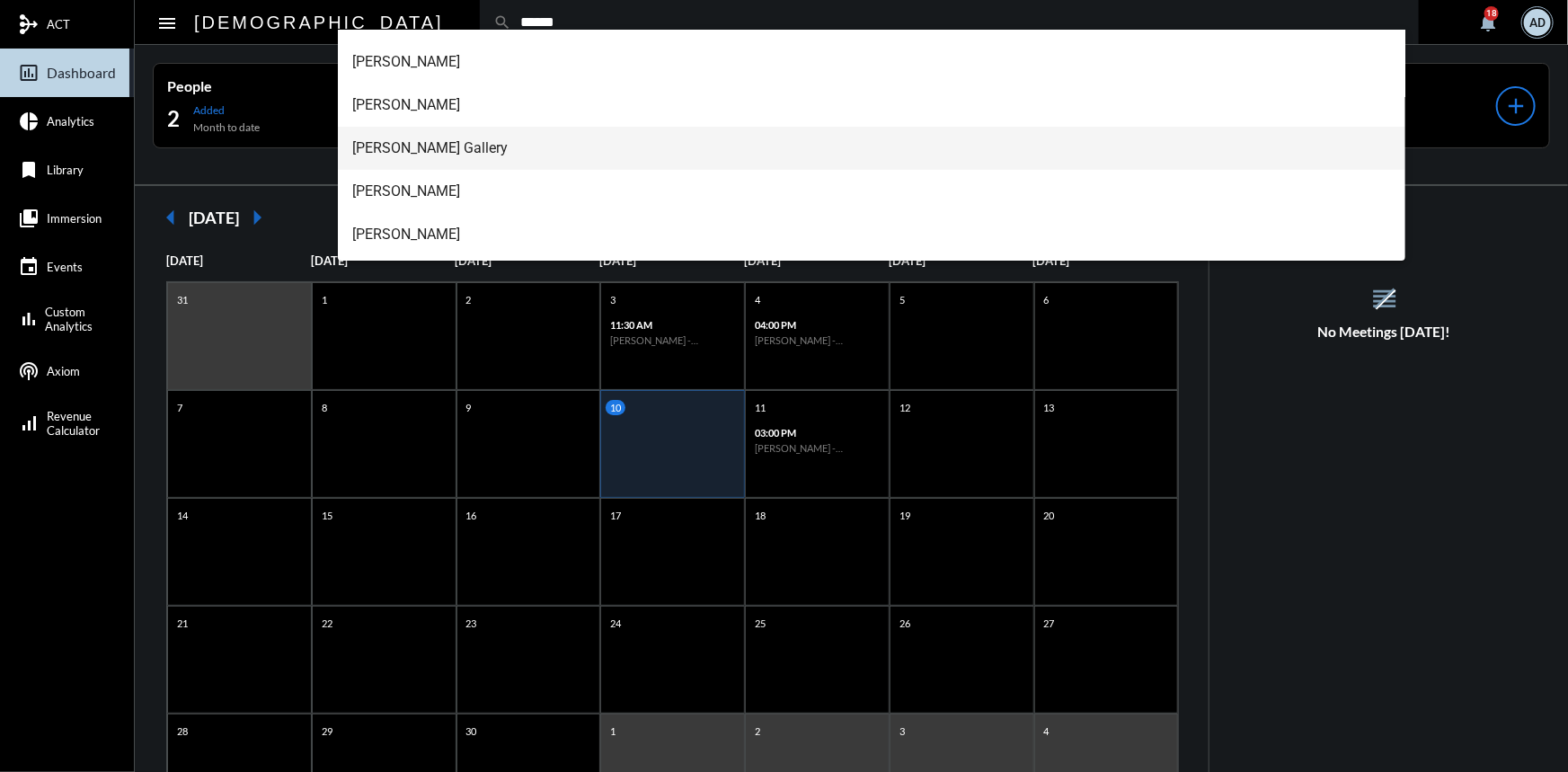
type input "******"
click at [440, 159] on span "Patrick Gallery" at bounding box center [871, 148] width 1038 height 43
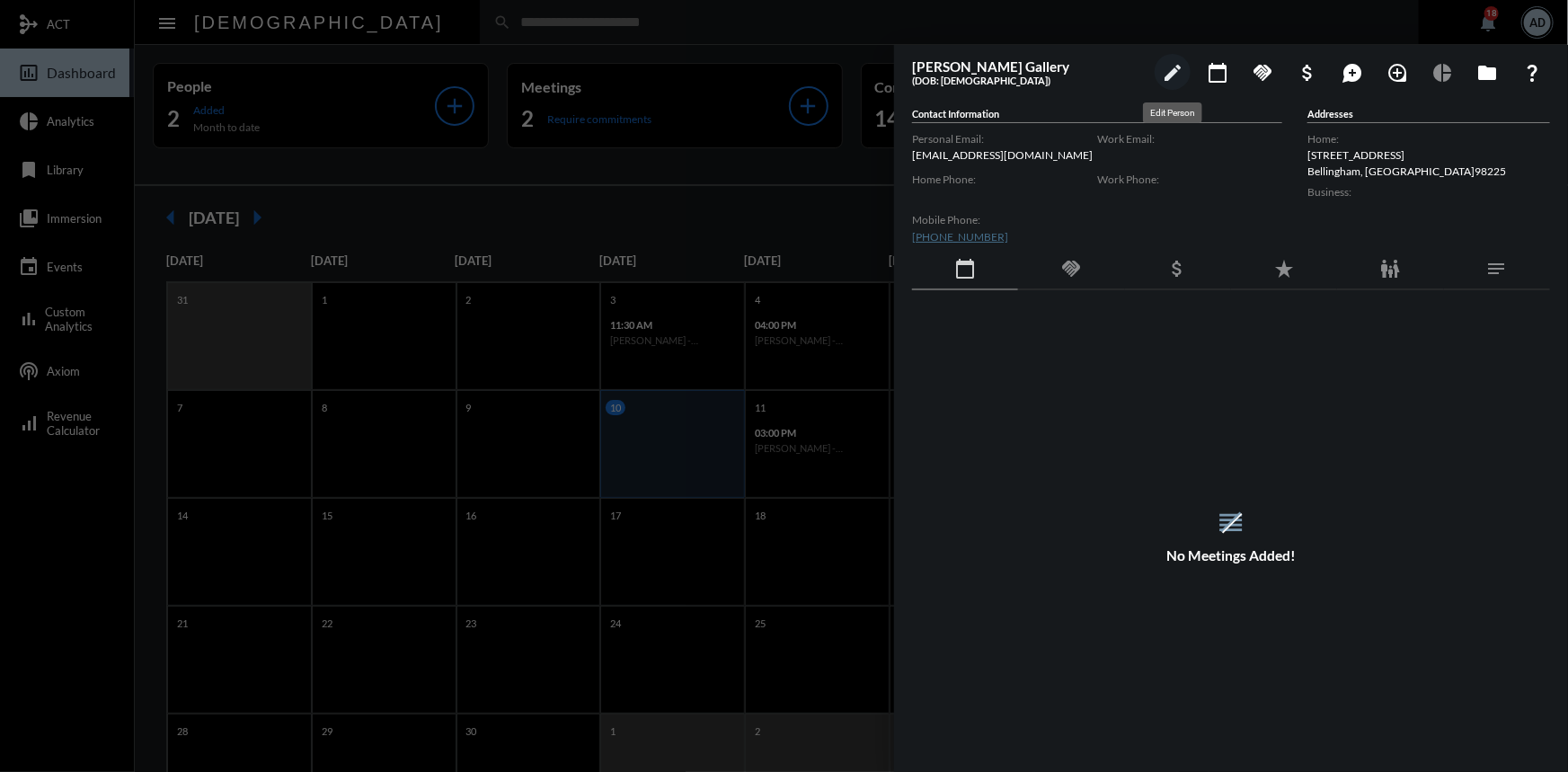
click at [1176, 78] on mat-icon "edit" at bounding box center [1172, 72] width 21 height 21
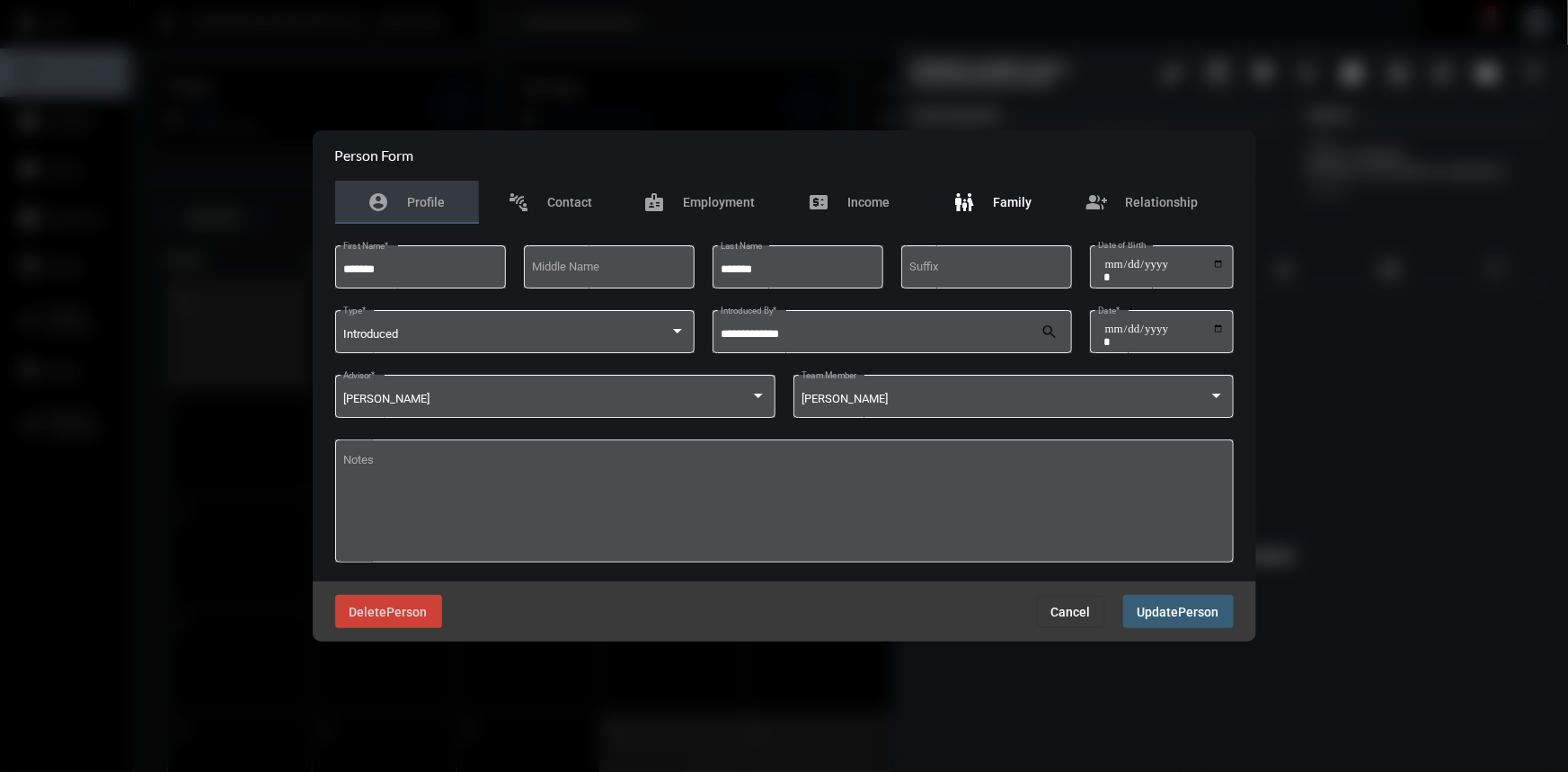
click at [983, 197] on div "family_restroom Family" at bounding box center [992, 202] width 78 height 21
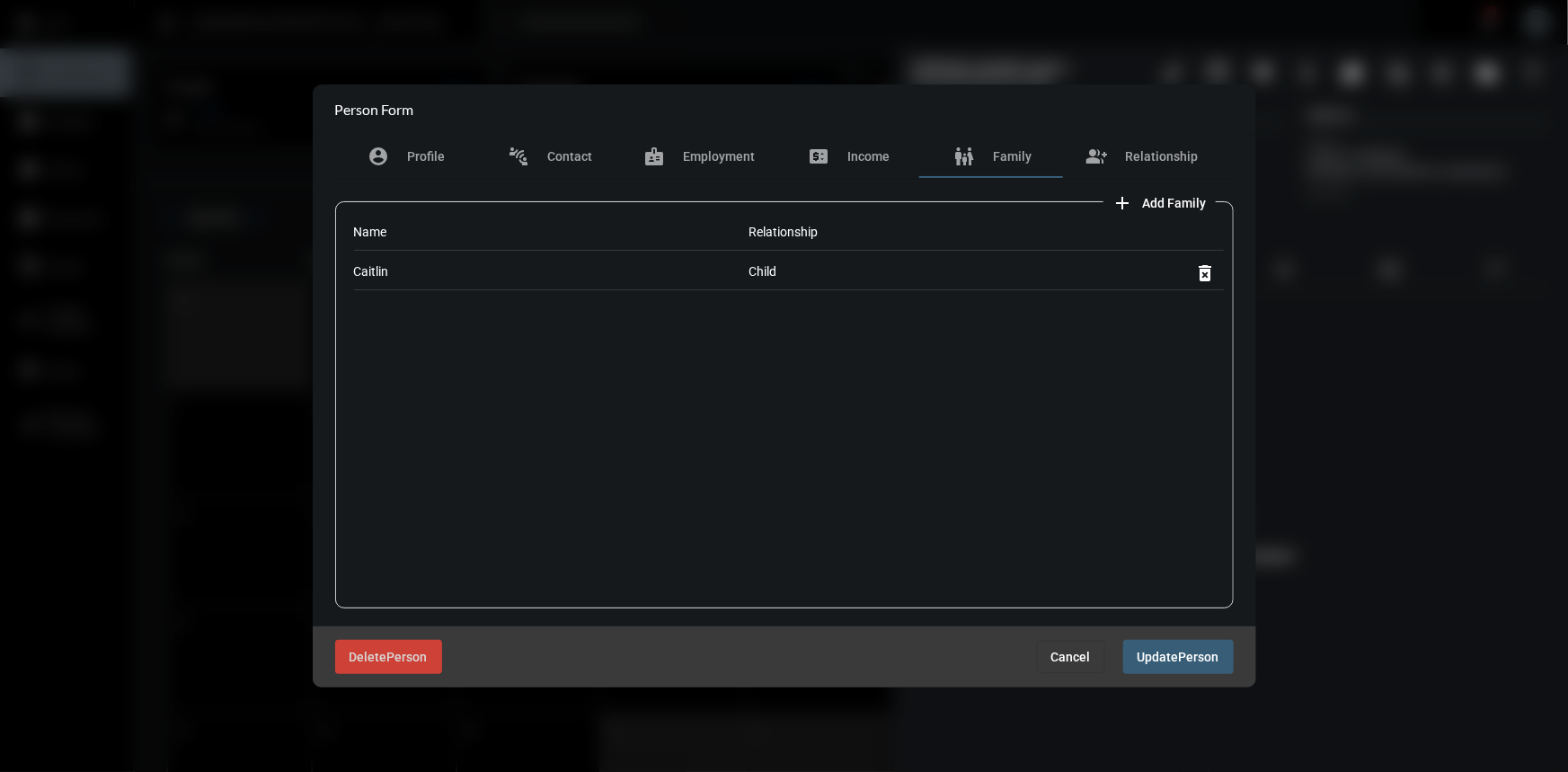
click at [1074, 653] on span "Cancel" at bounding box center [1070, 657] width 39 height 14
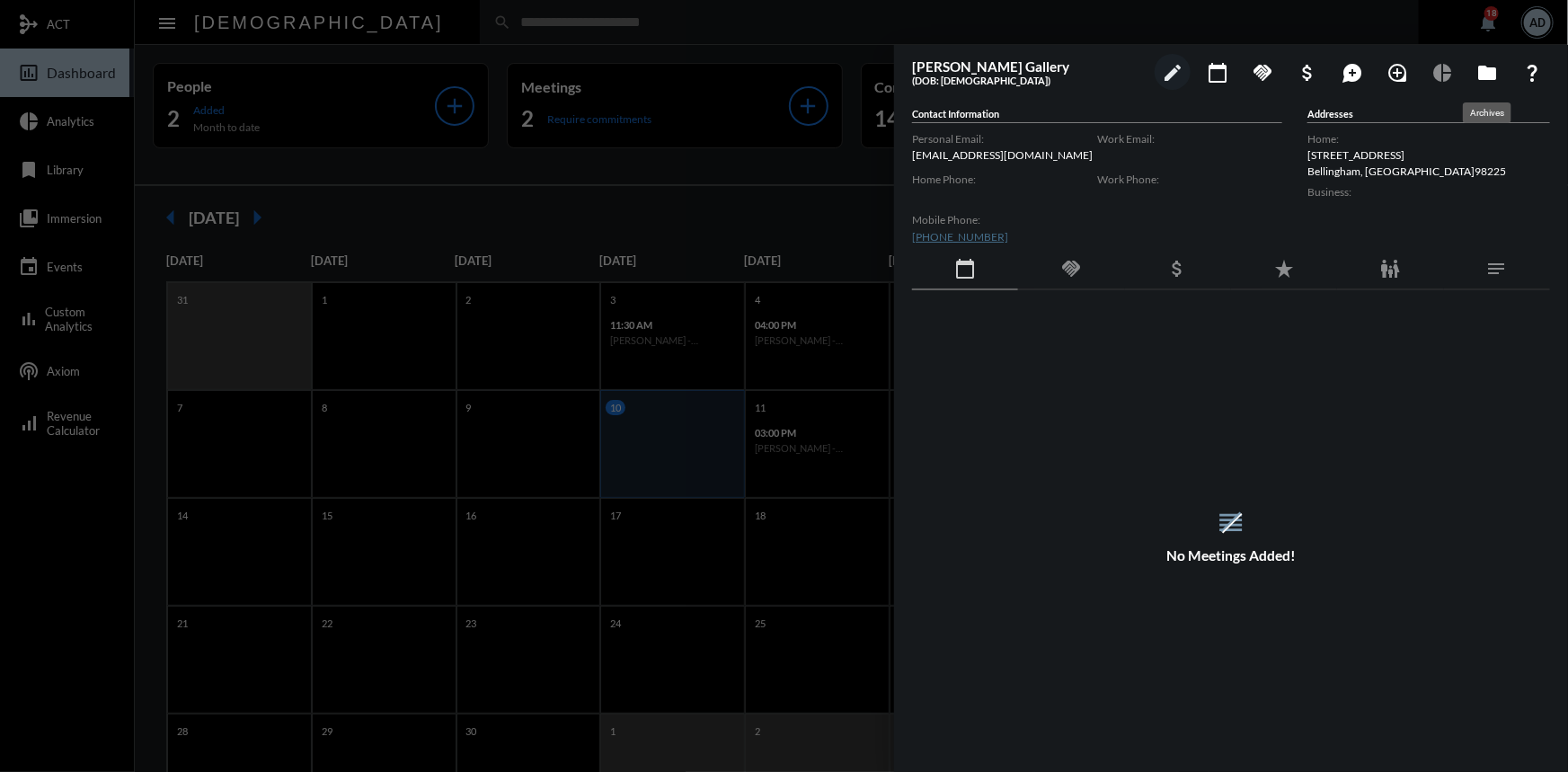
click at [1480, 65] on mat-icon "folder" at bounding box center [1487, 72] width 21 height 21
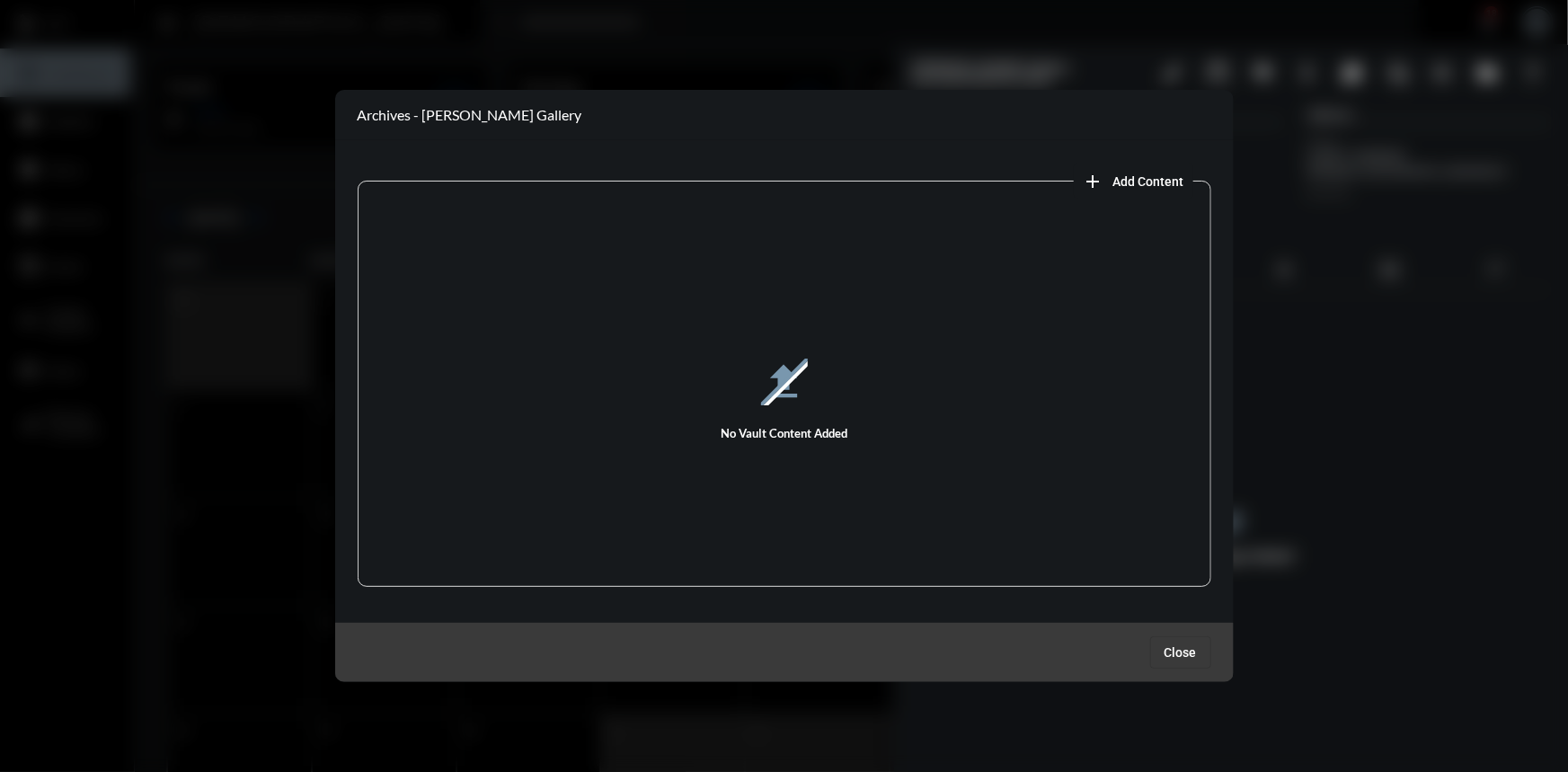
click at [740, 54] on div at bounding box center [784, 386] width 1568 height 772
click at [1187, 649] on span "Close" at bounding box center [1181, 652] width 33 height 14
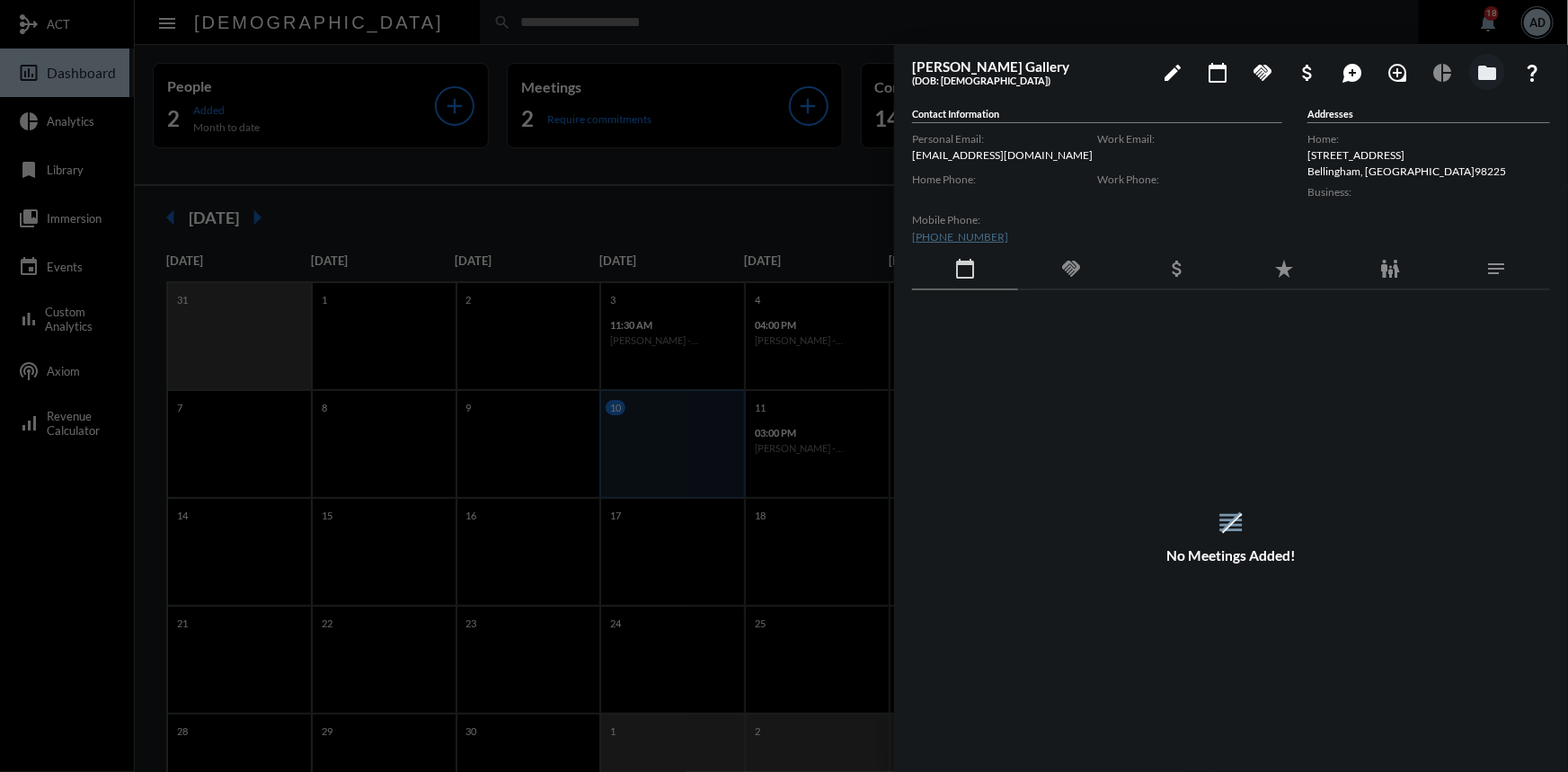
click at [404, 22] on div at bounding box center [784, 386] width 1568 height 772
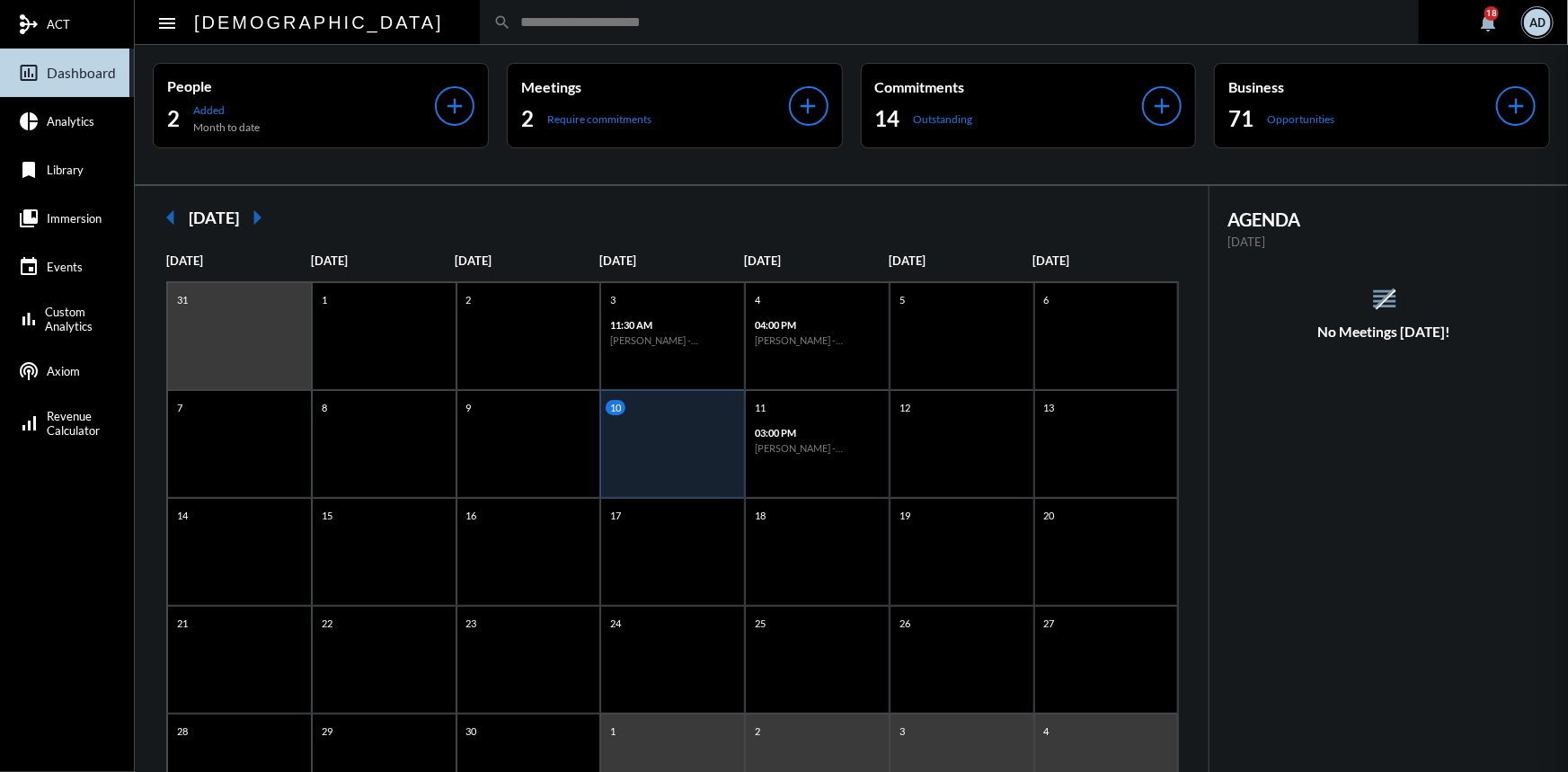
click at [394, 22] on mat-sidenav-container "mediation ACT insert_chart_outlined Dashboard pie_chart Analytics bookmark Libr…" at bounding box center [784, 386] width 1568 height 772
click at [511, 22] on input "text" at bounding box center [958, 22] width 894 height 15
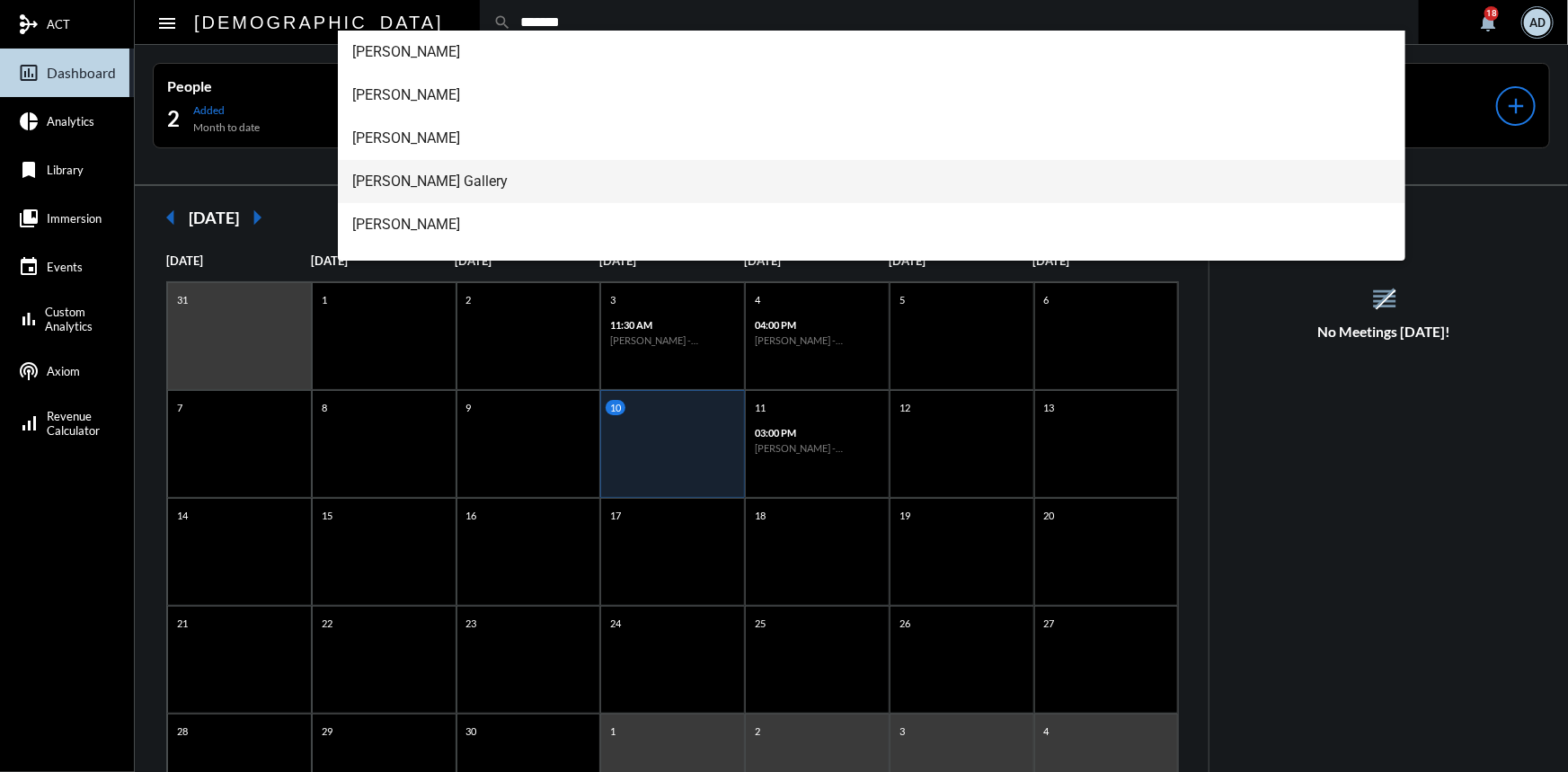
type input "*******"
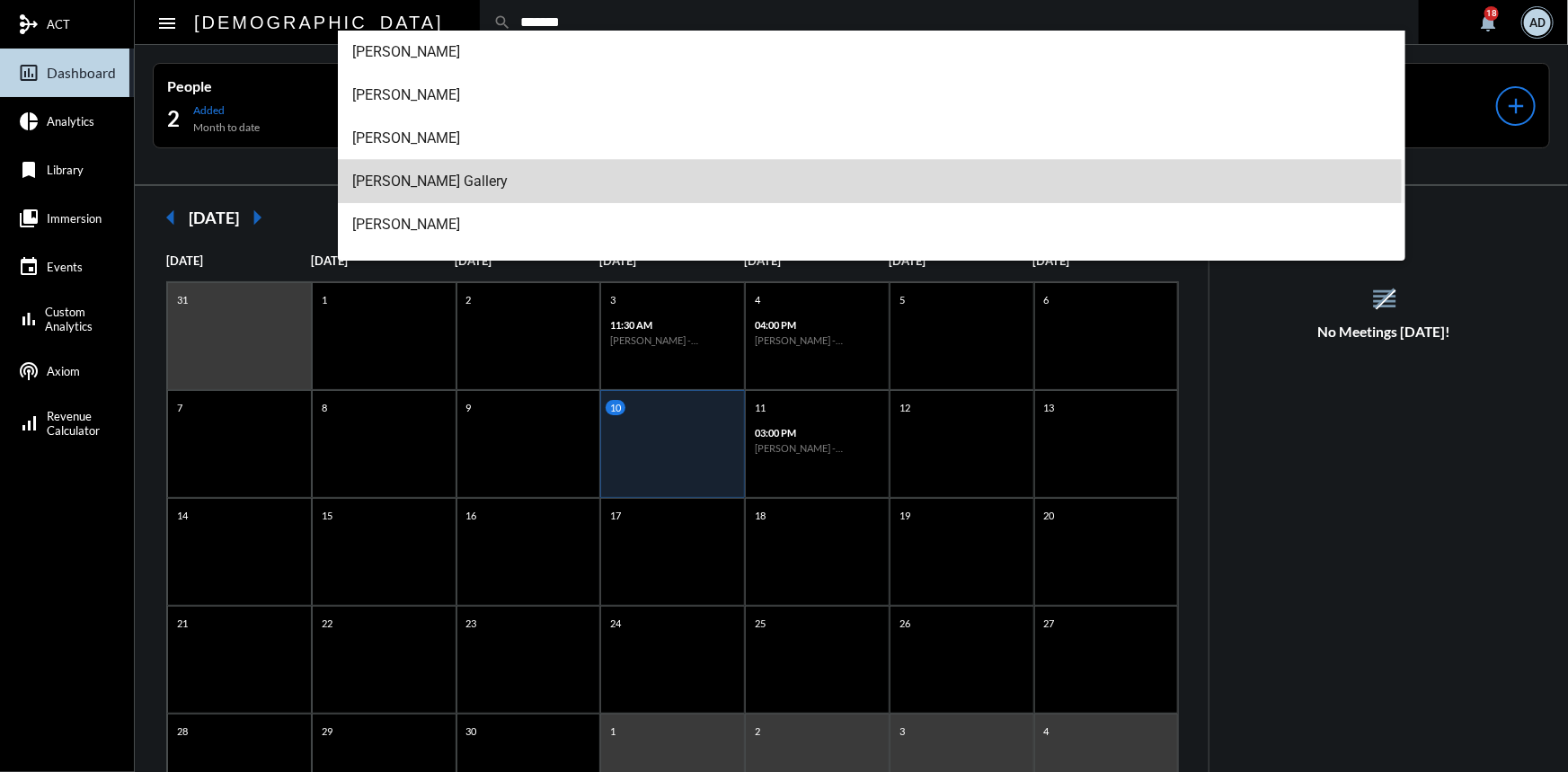
click at [416, 179] on span "Patrick Gallery" at bounding box center [871, 181] width 1038 height 43
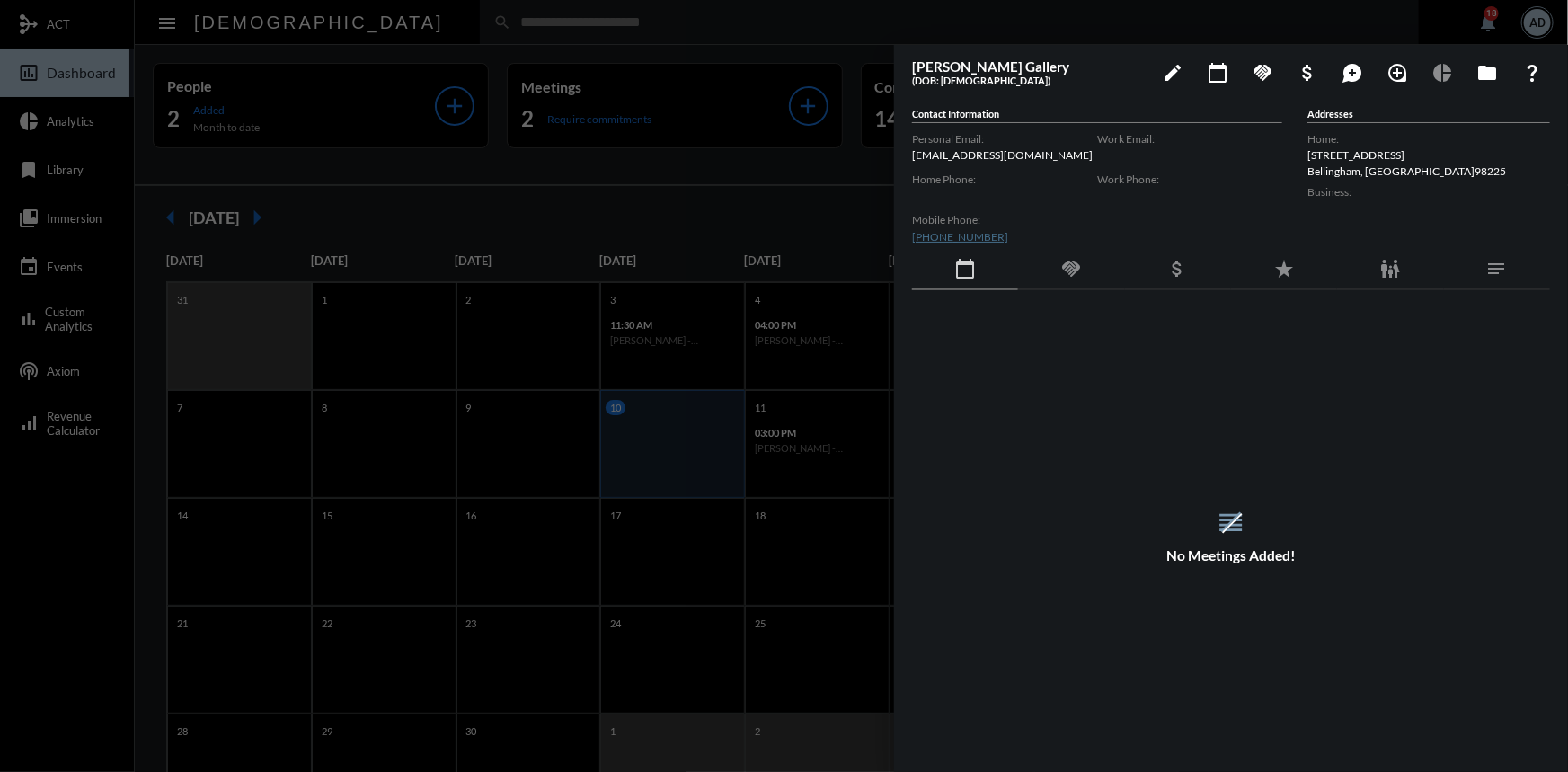
drag, startPoint x: 415, startPoint y: 78, endPoint x: 413, endPoint y: 29, distance: 49.0
click at [415, 73] on div at bounding box center [784, 386] width 1568 height 772
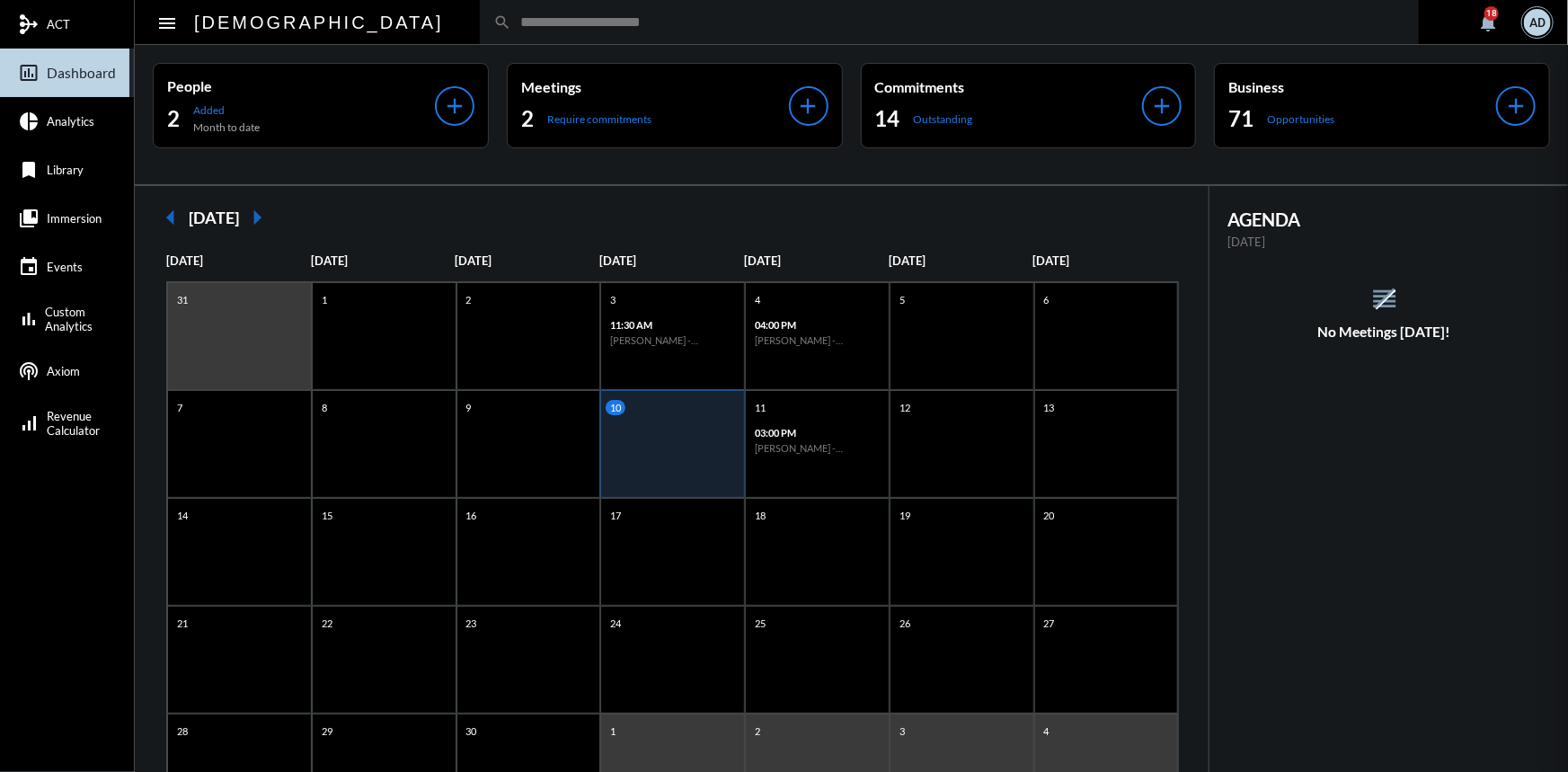
click at [390, 12] on div at bounding box center [784, 386] width 1568 height 772
click at [511, 27] on input "text" at bounding box center [958, 22] width 894 height 15
type input "*********"
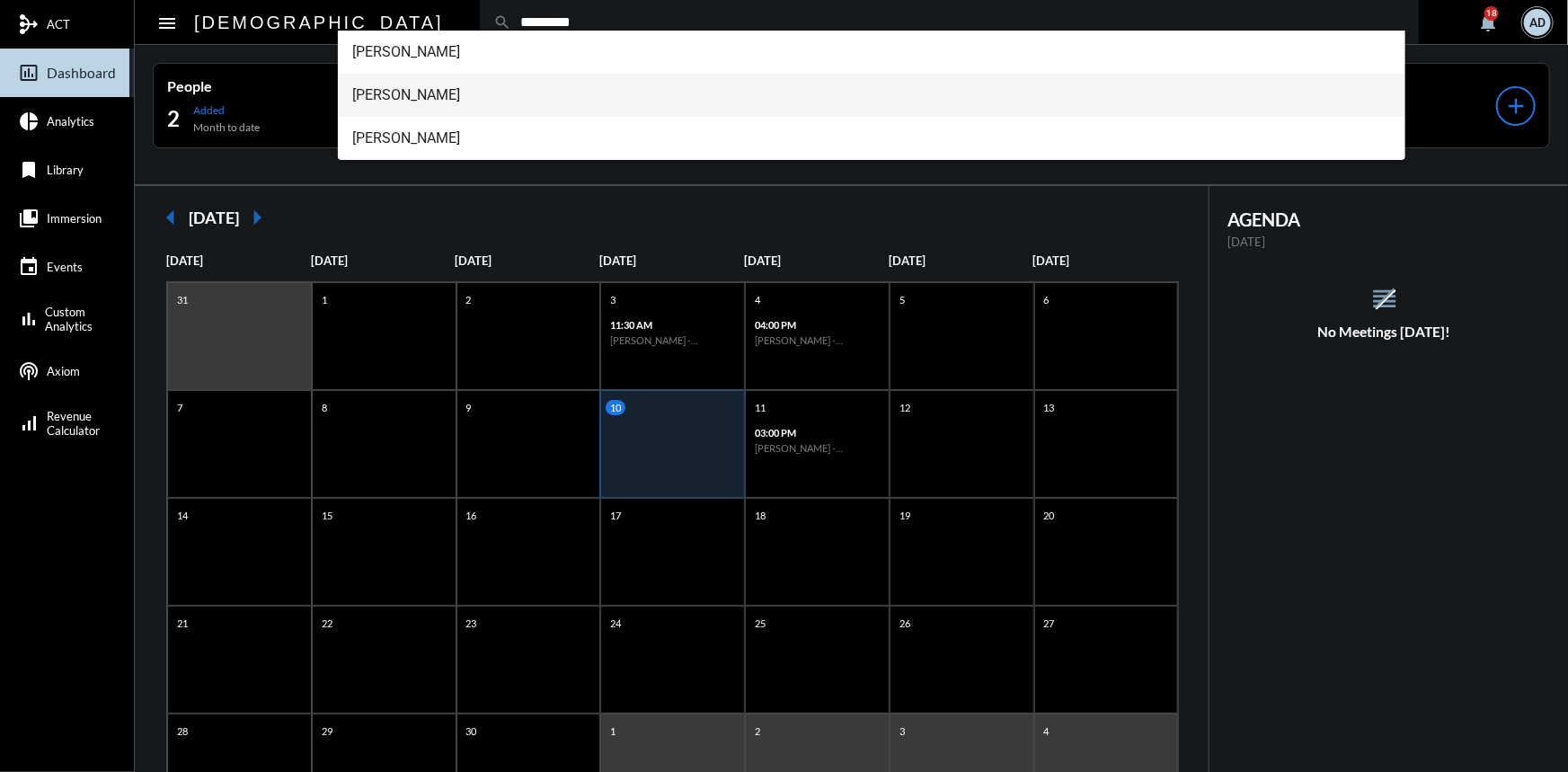
click at [422, 95] on span "Christine Coder" at bounding box center [871, 95] width 1038 height 43
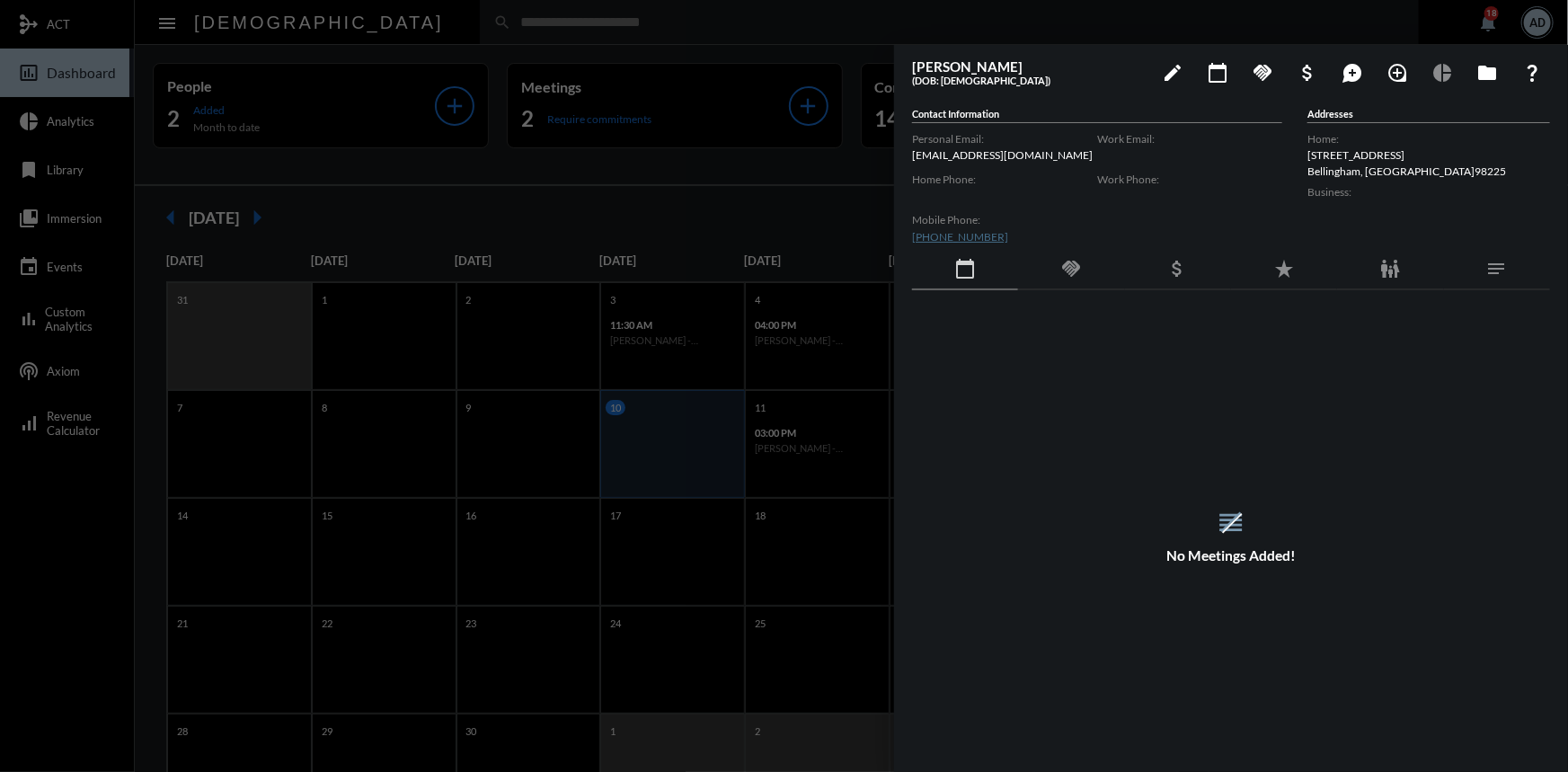
click at [382, 24] on div at bounding box center [784, 386] width 1568 height 772
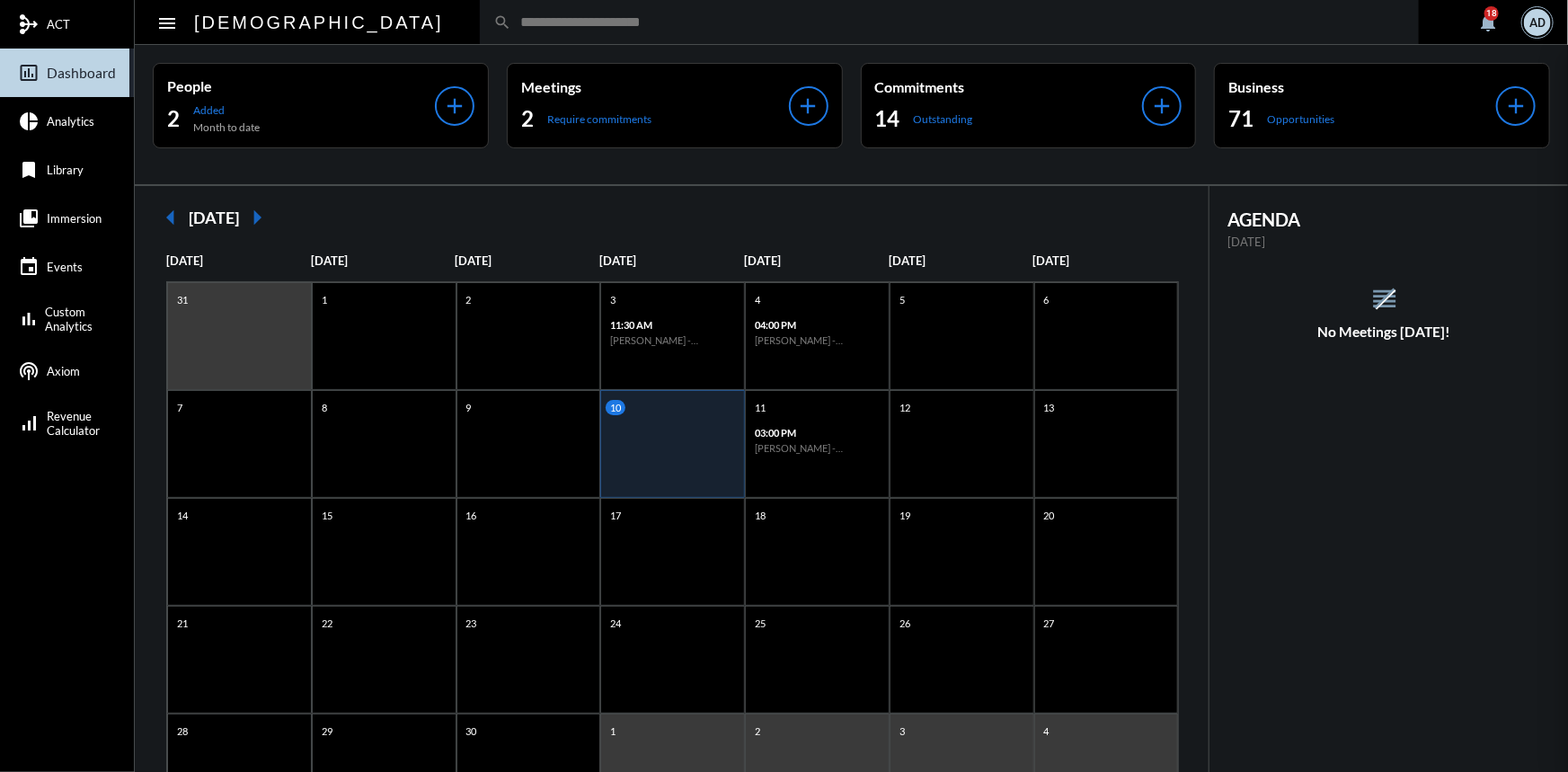
drag, startPoint x: 382, startPoint y: 24, endPoint x: 392, endPoint y: 18, distance: 11.7
click at [381, 24] on div at bounding box center [784, 386] width 1568 height 772
click at [511, 23] on input "text" at bounding box center [958, 22] width 894 height 15
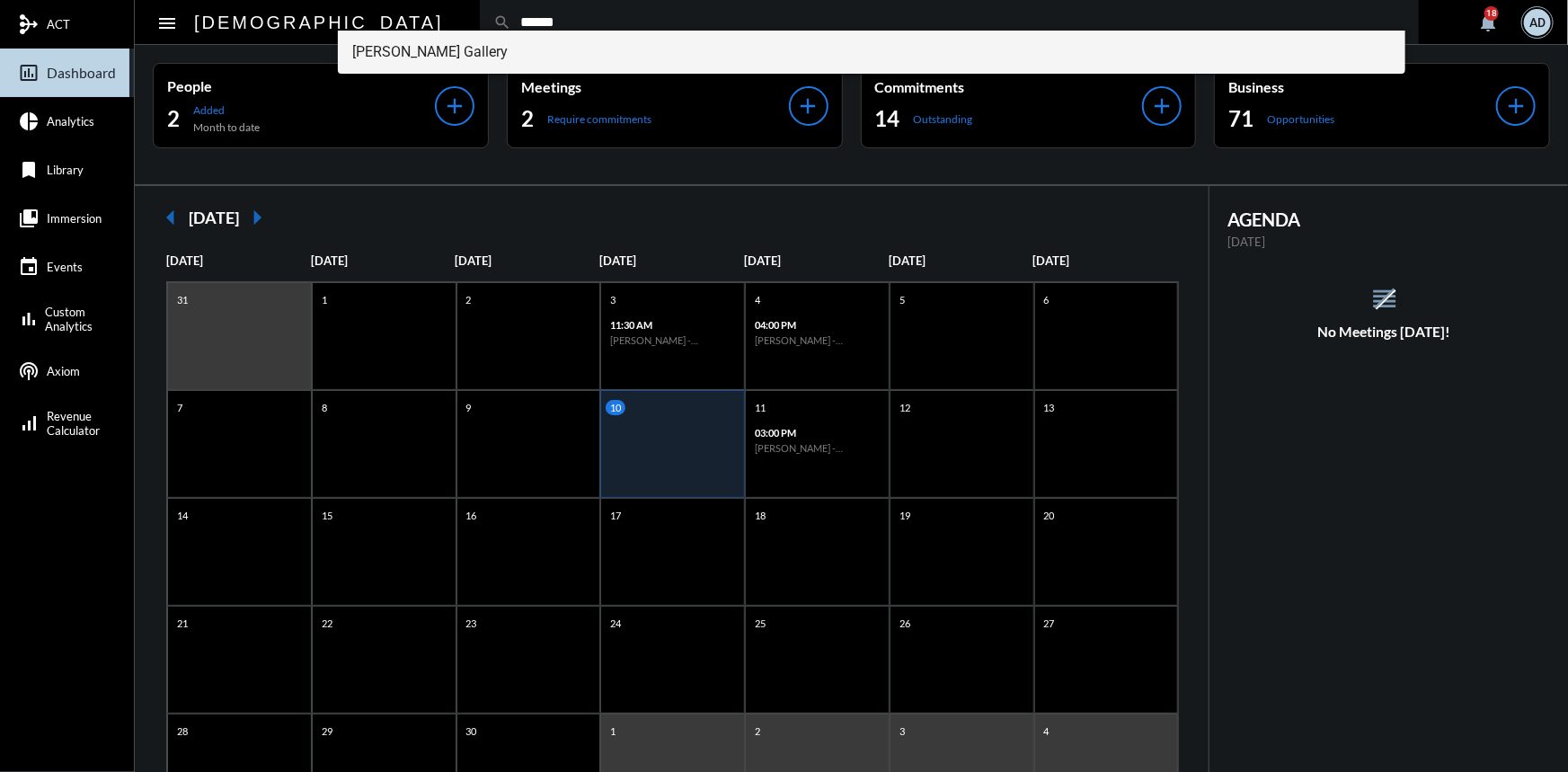
type input "******"
click at [393, 58] on span "Patrick Gallery" at bounding box center [871, 52] width 1038 height 43
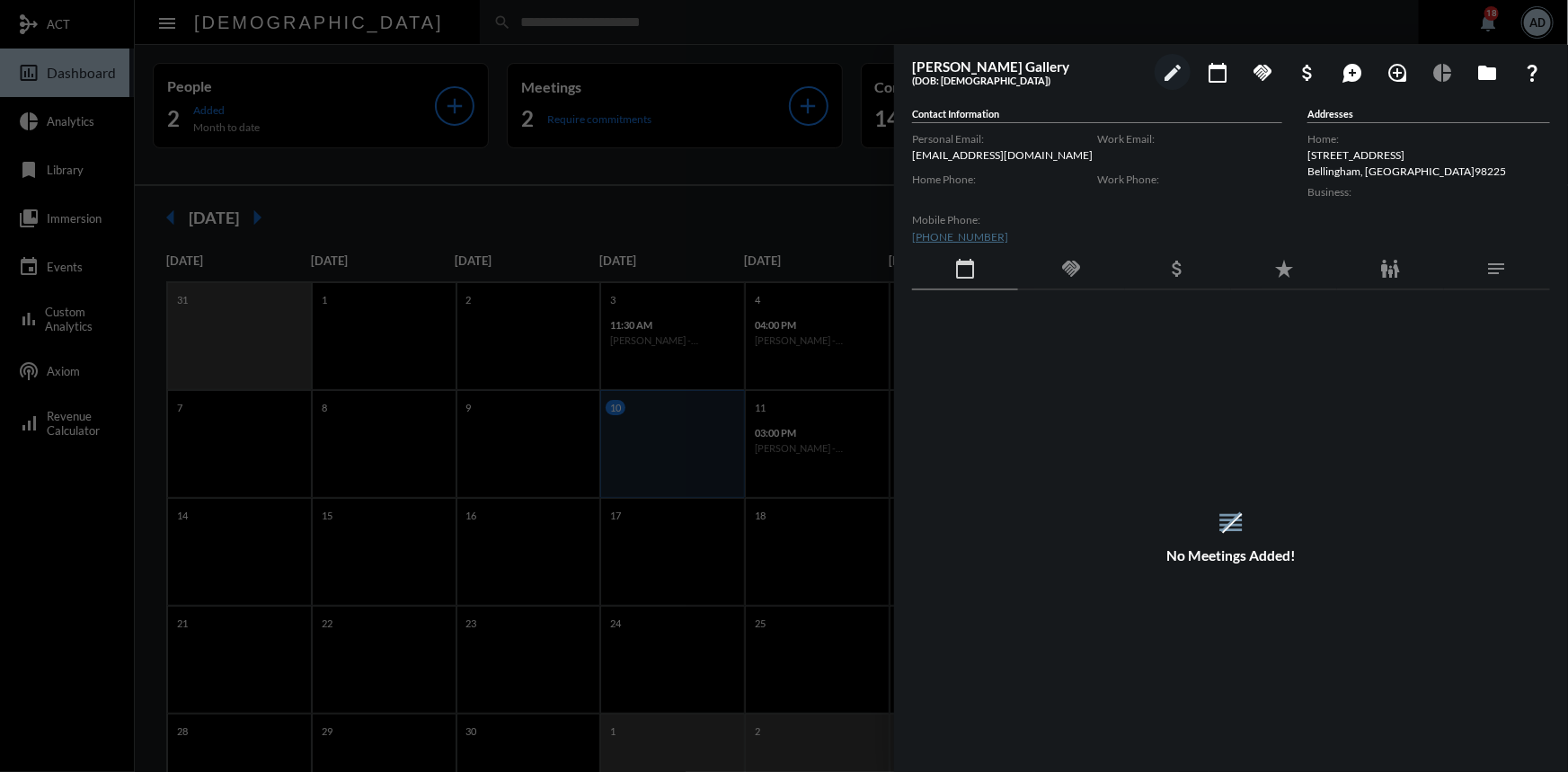
click at [385, 25] on div at bounding box center [784, 386] width 1568 height 772
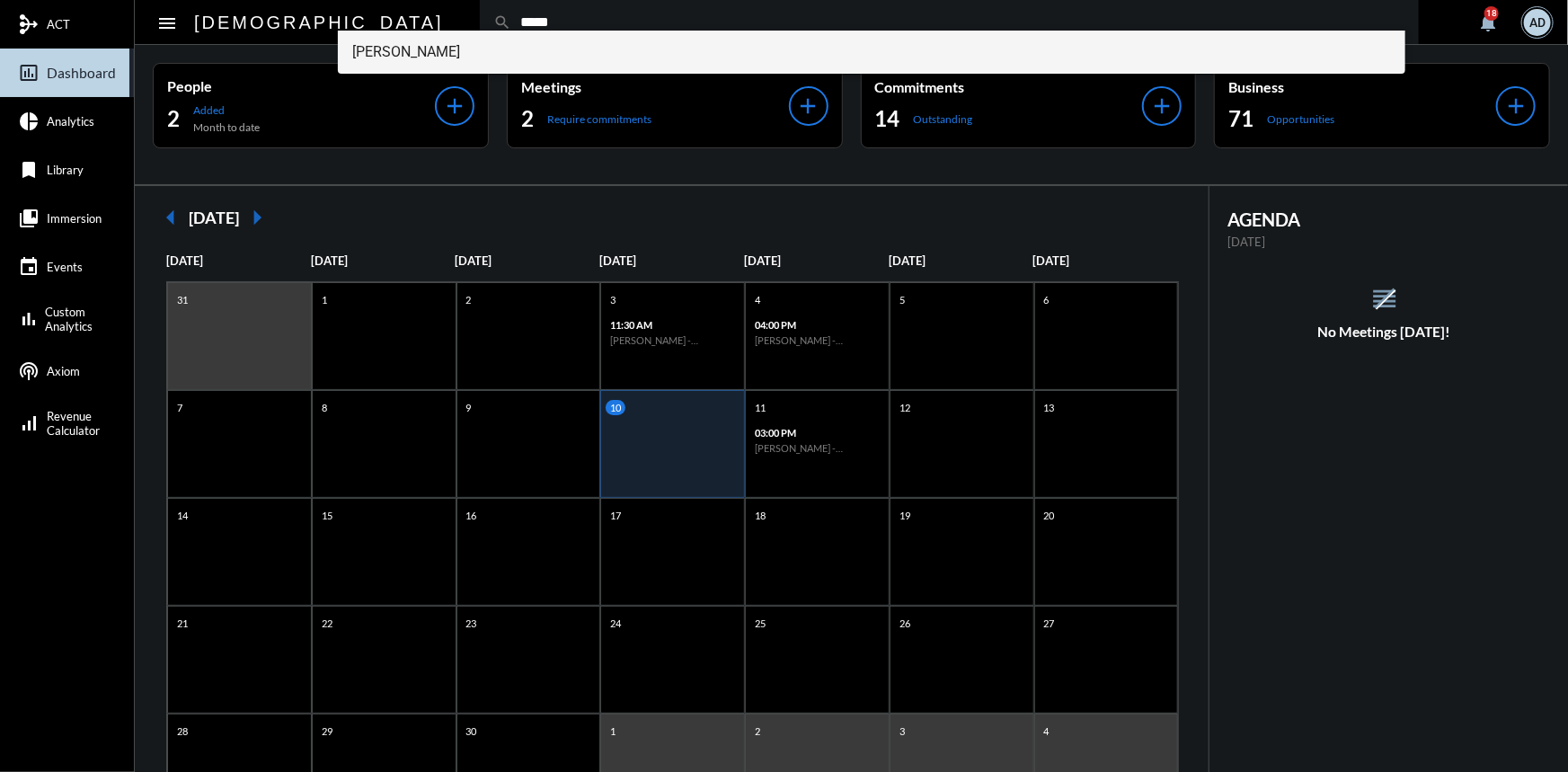
type input "*****"
click at [400, 51] on span "Christine Coder" at bounding box center [871, 52] width 1038 height 43
